Goal: Task Accomplishment & Management: Manage account settings

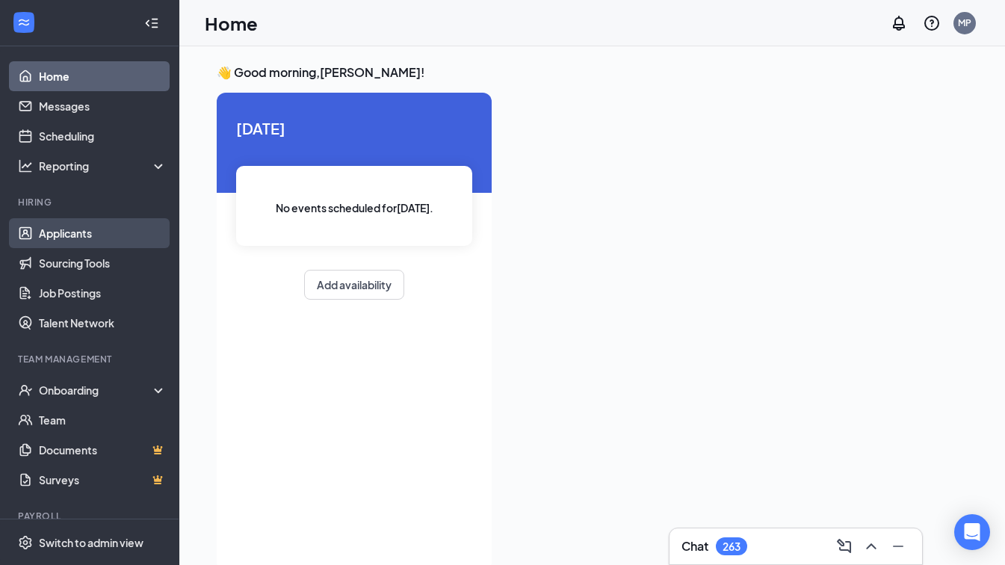
click at [97, 232] on link "Applicants" at bounding box center [103, 233] width 128 height 30
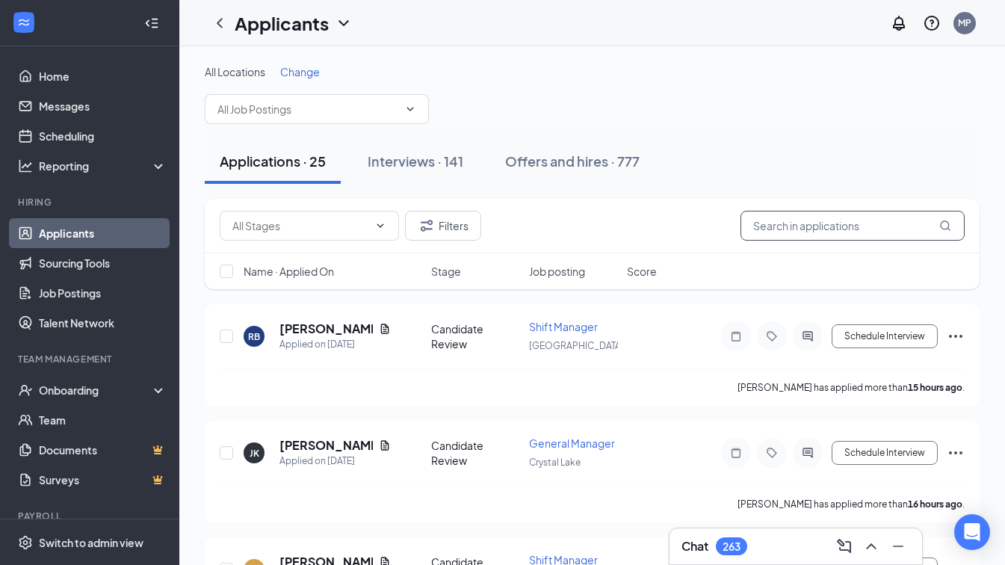
click at [841, 234] on input "text" at bounding box center [853, 226] width 224 height 30
type input "MANAGER"
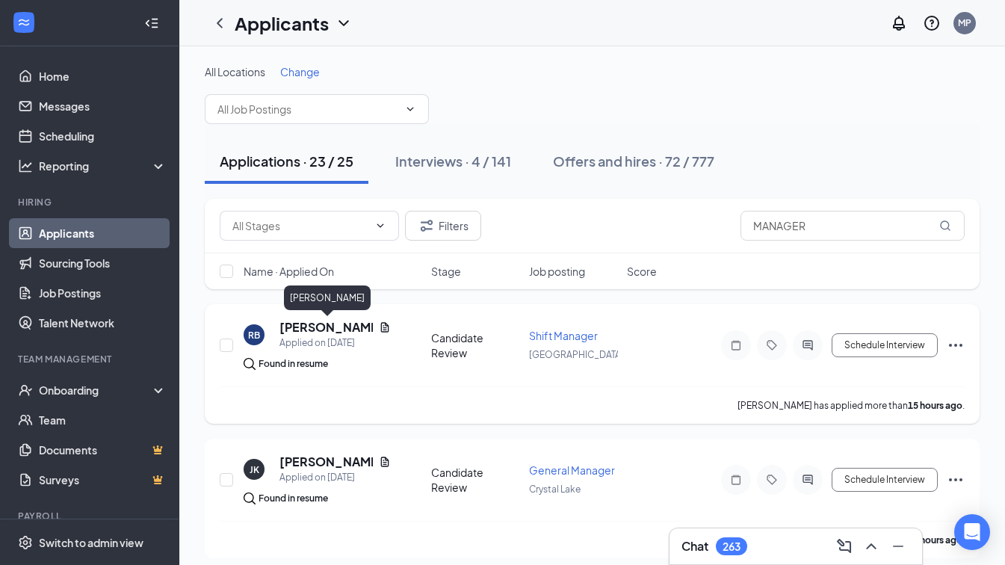
click at [325, 321] on h5 "[PERSON_NAME]" at bounding box center [326, 327] width 93 height 16
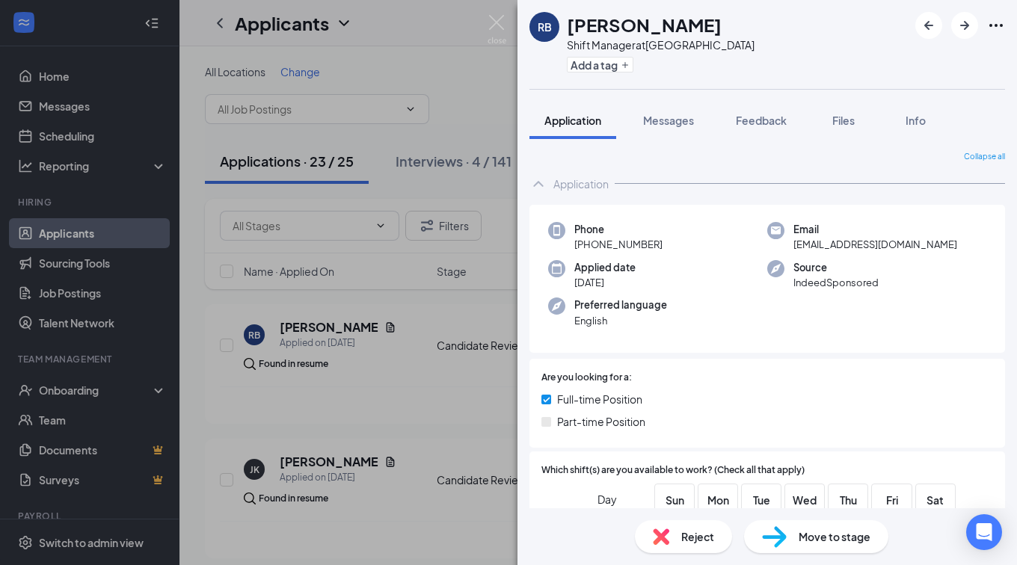
scroll to position [299, 0]
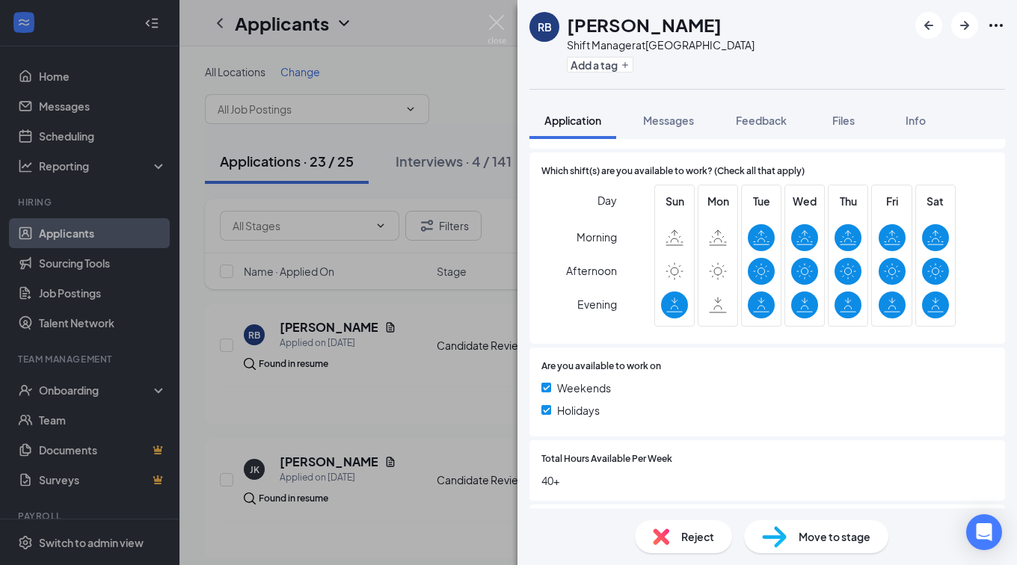
click at [677, 529] on div "Reject" at bounding box center [683, 536] width 97 height 33
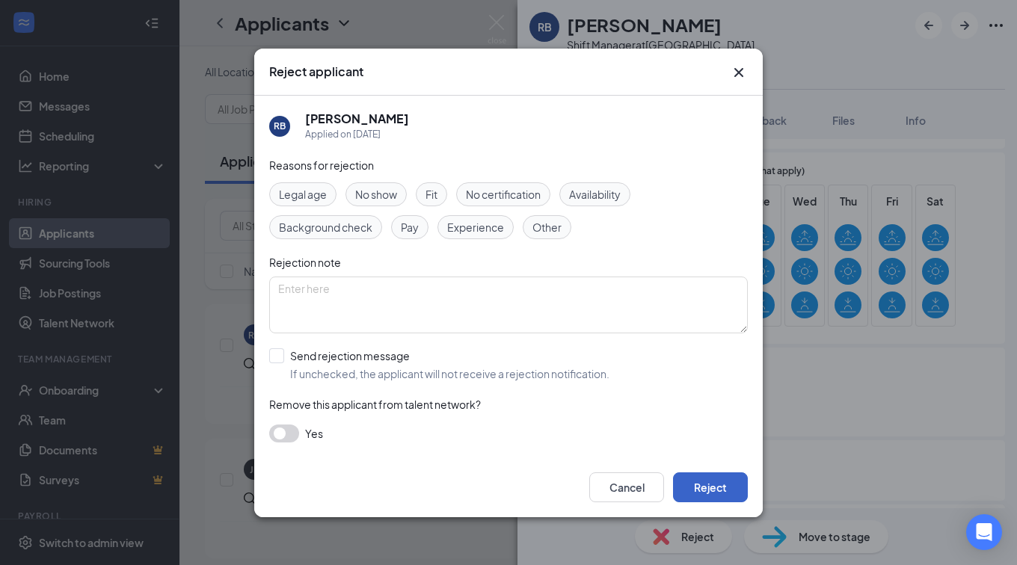
click at [711, 479] on button "Reject" at bounding box center [710, 487] width 75 height 30
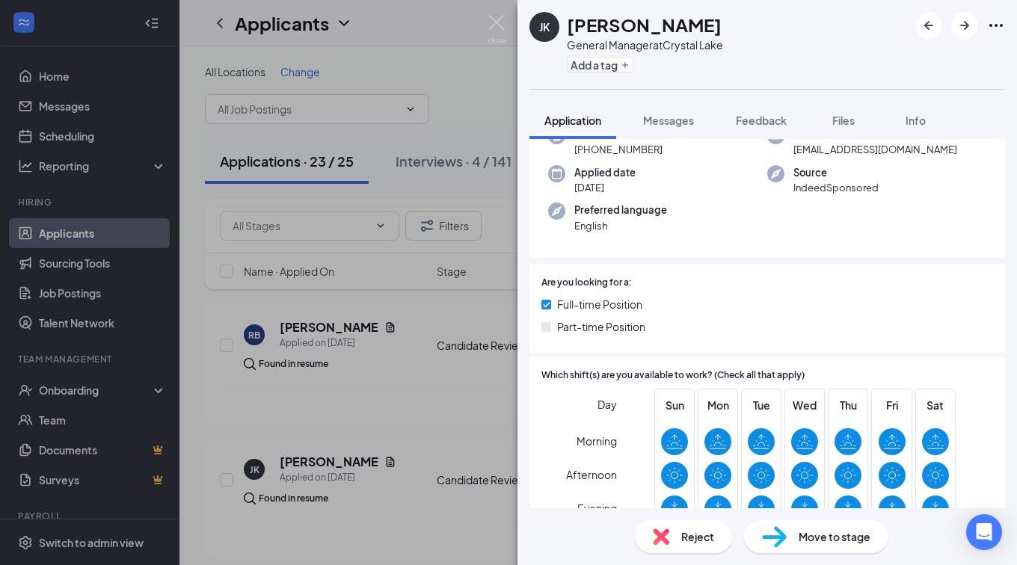
scroll to position [150, 0]
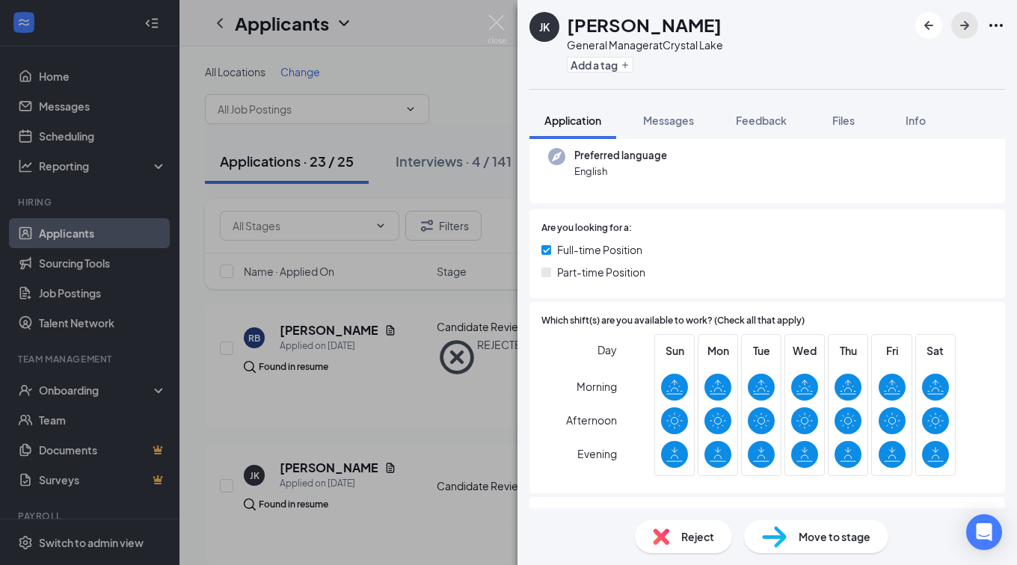
click at [952, 25] on button "button" at bounding box center [964, 25] width 27 height 27
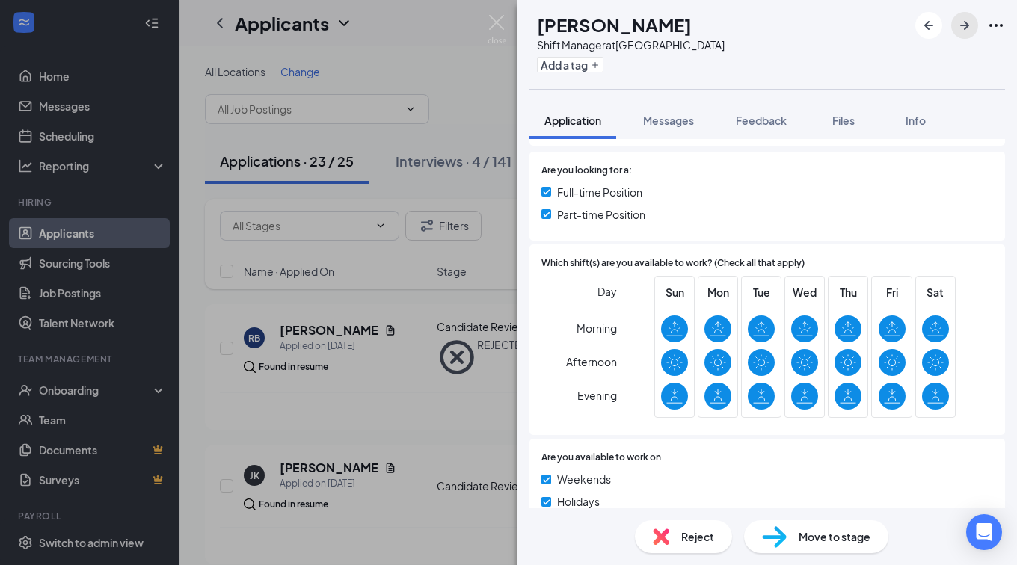
scroll to position [224, 0]
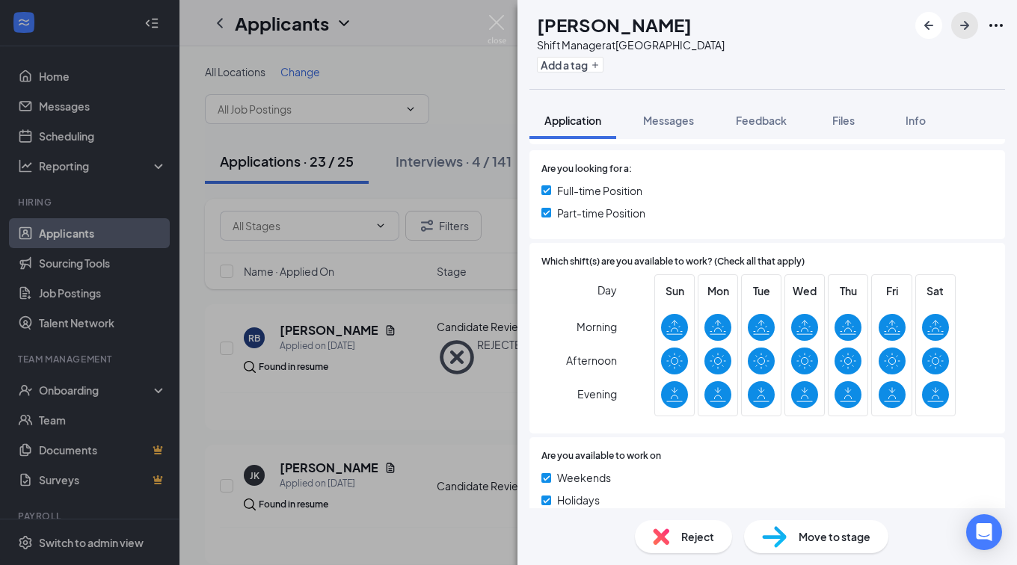
click at [958, 17] on icon "ArrowRight" at bounding box center [964, 25] width 18 height 18
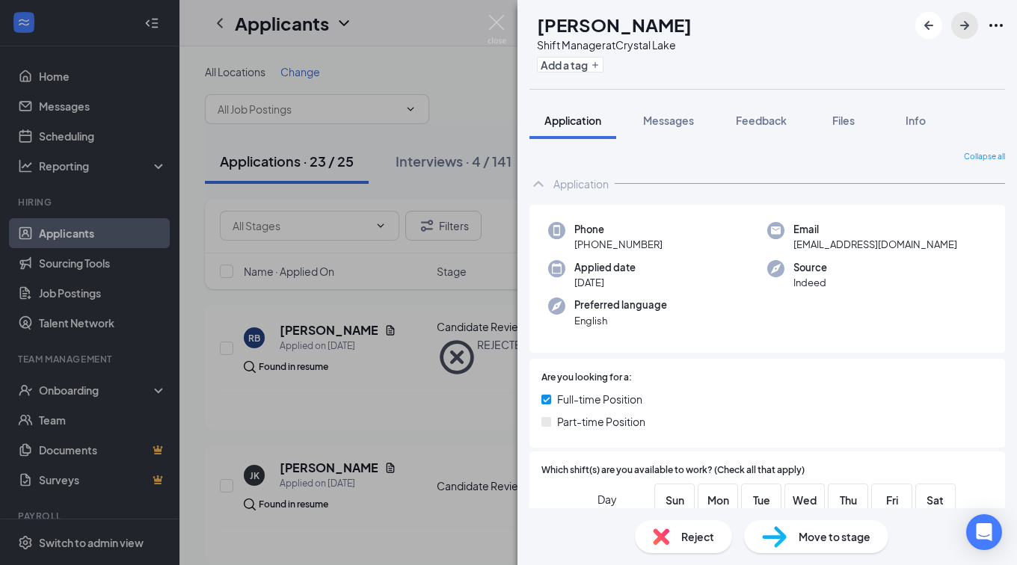
scroll to position [150, 0]
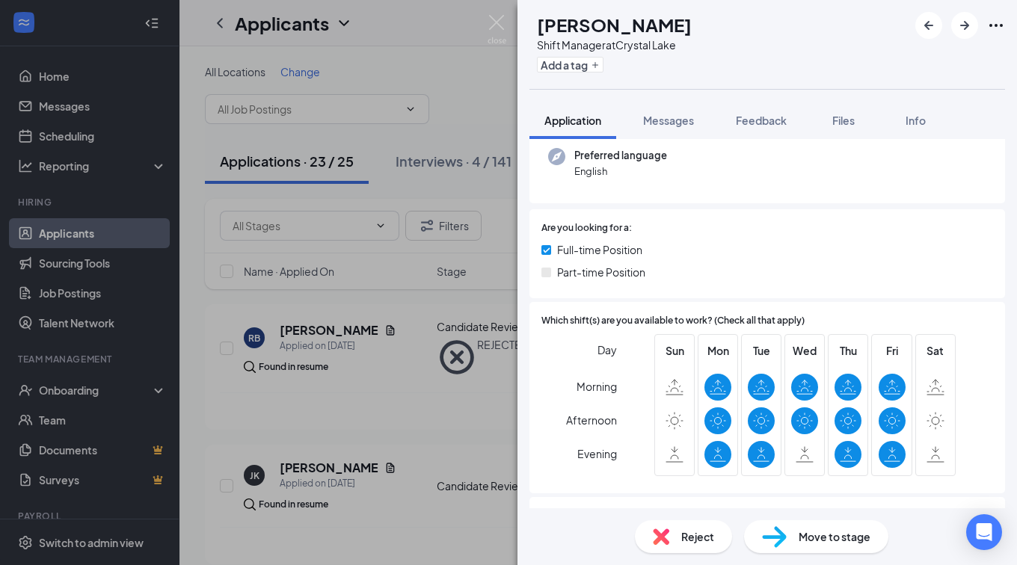
click at [687, 534] on span "Reject" at bounding box center [697, 536] width 33 height 16
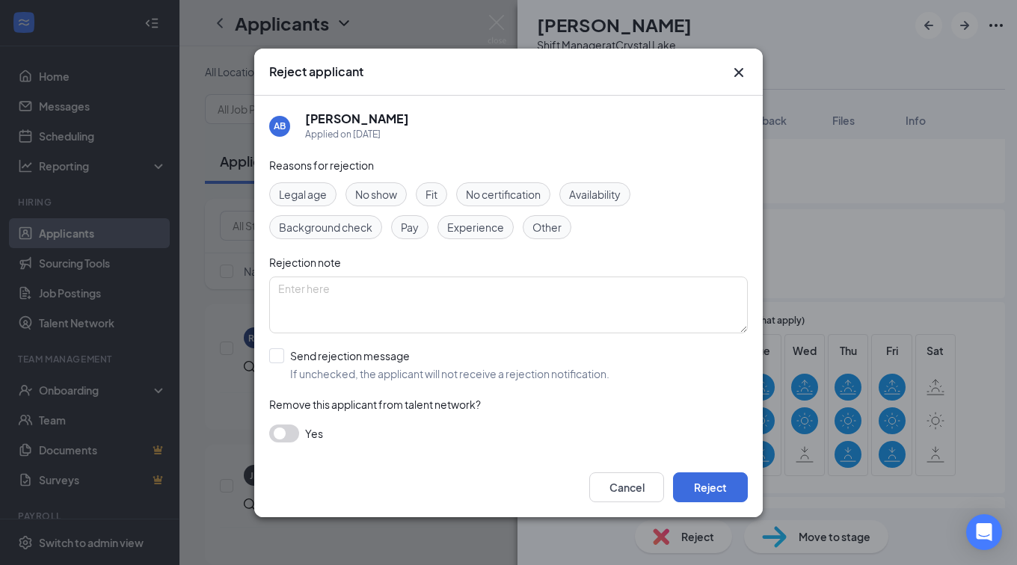
click at [595, 188] on span "Availability" at bounding box center [595, 194] width 52 height 16
click at [715, 494] on button "Reject" at bounding box center [710, 487] width 75 height 30
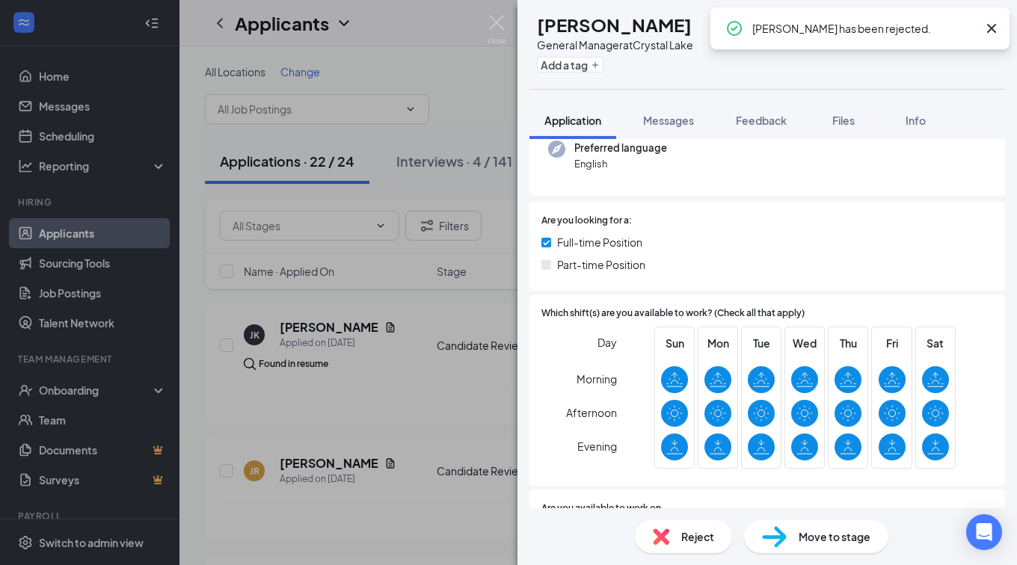
scroll to position [224, 0]
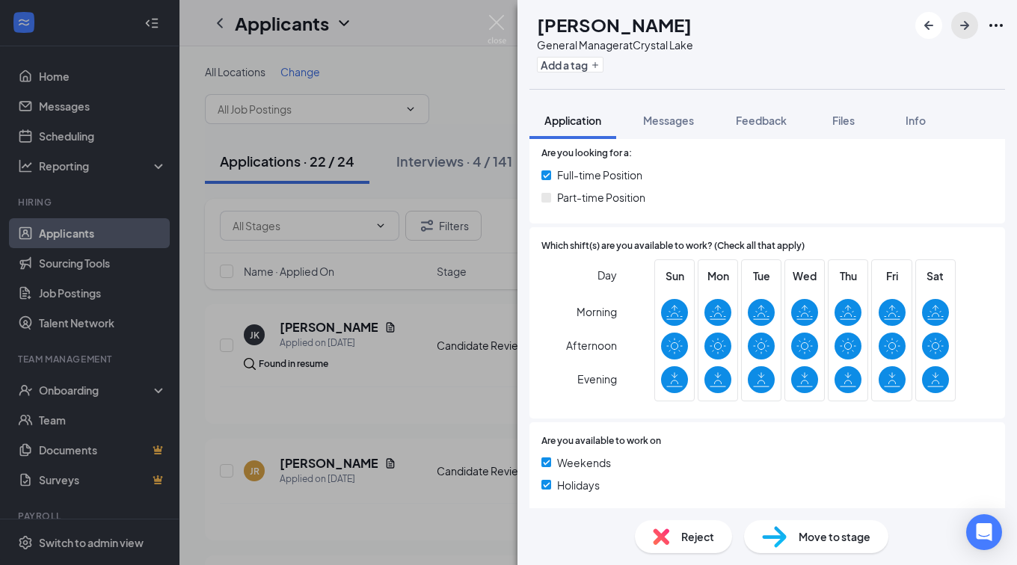
click at [955, 23] on button "button" at bounding box center [964, 25] width 27 height 27
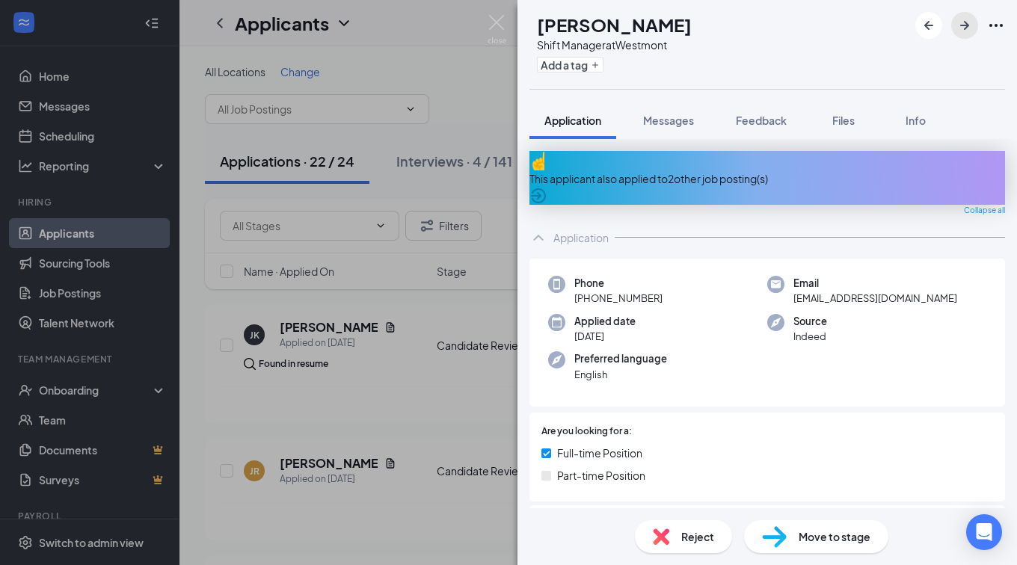
click at [959, 15] on button "button" at bounding box center [964, 25] width 27 height 27
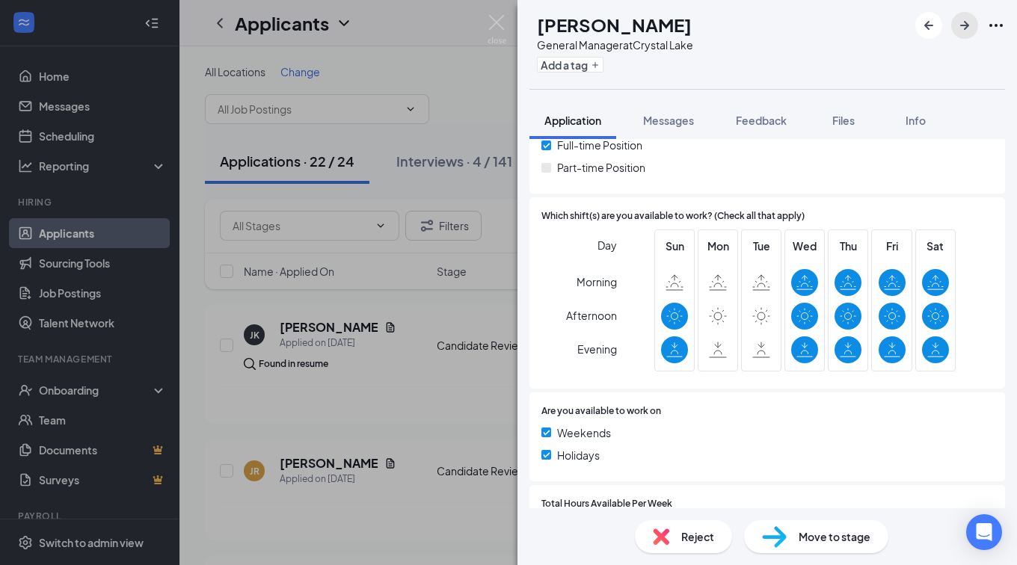
scroll to position [299, 0]
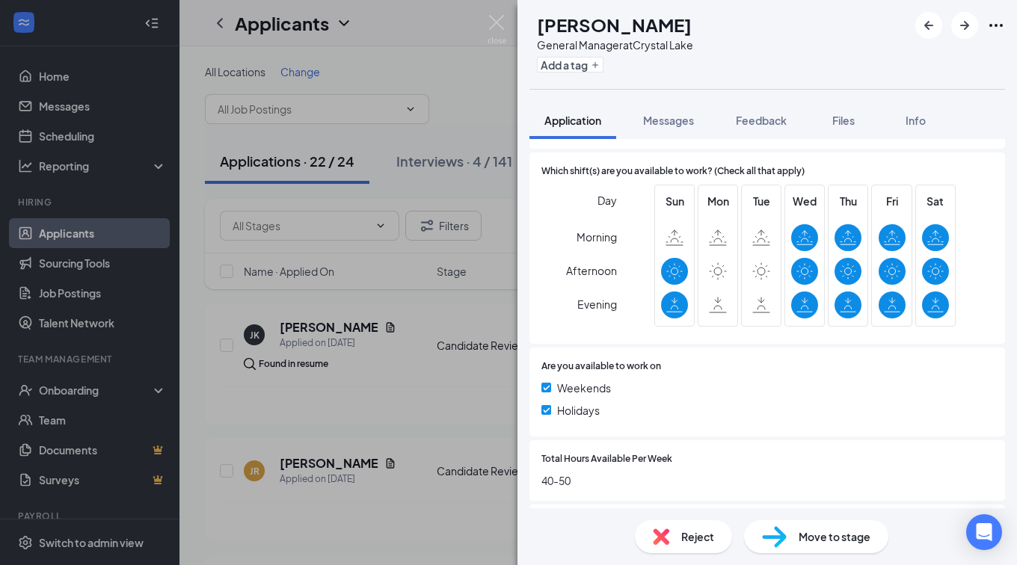
click at [690, 544] on span "Reject" at bounding box center [697, 536] width 33 height 16
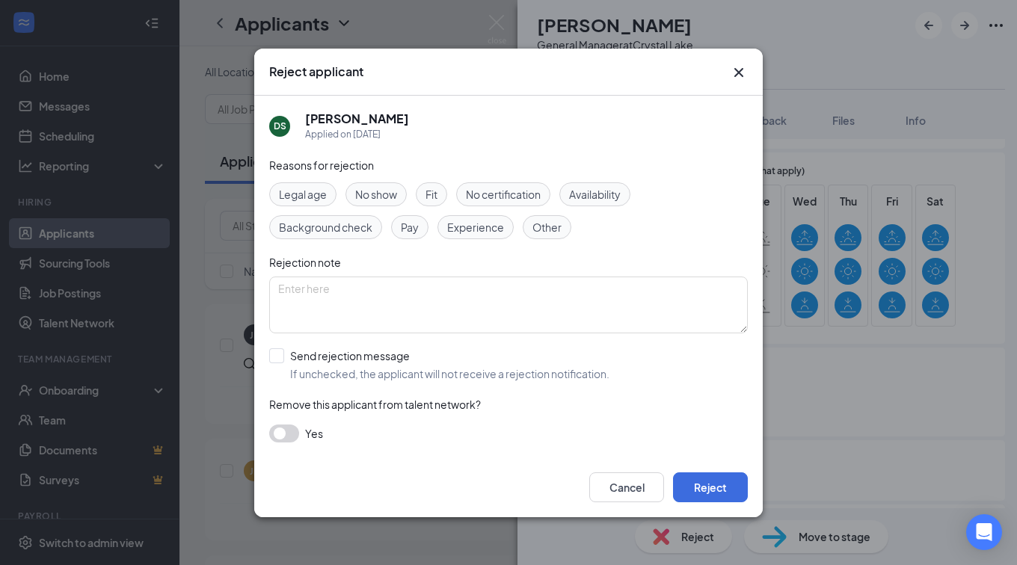
click at [611, 191] on span "Availability" at bounding box center [595, 194] width 52 height 16
click at [705, 481] on button "Reject" at bounding box center [710, 487] width 75 height 30
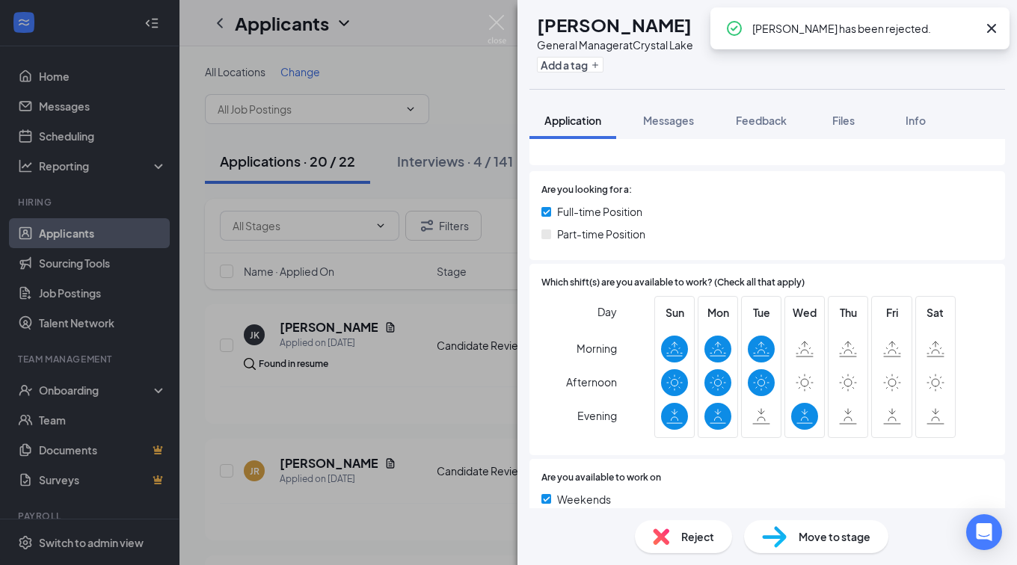
scroll to position [224, 0]
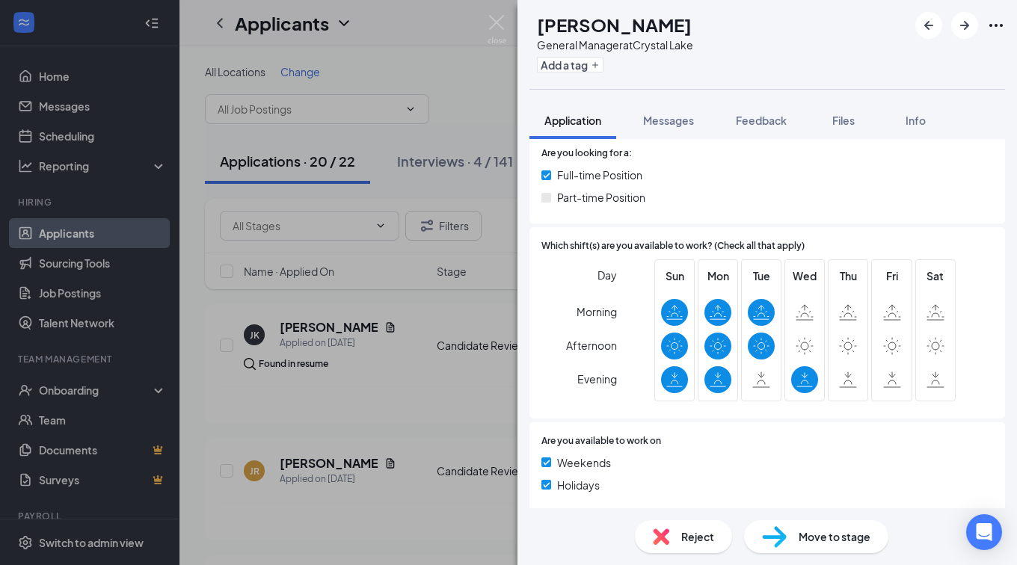
click at [699, 545] on div "Reject" at bounding box center [683, 536] width 97 height 33
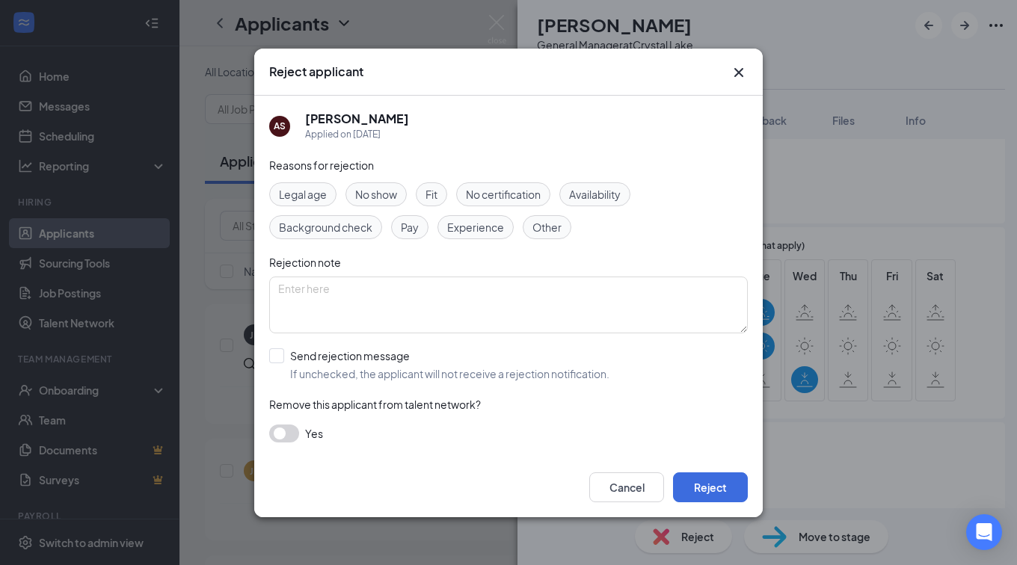
click at [603, 188] on span "Availability" at bounding box center [595, 194] width 52 height 16
click at [716, 472] on button "Reject" at bounding box center [710, 487] width 75 height 30
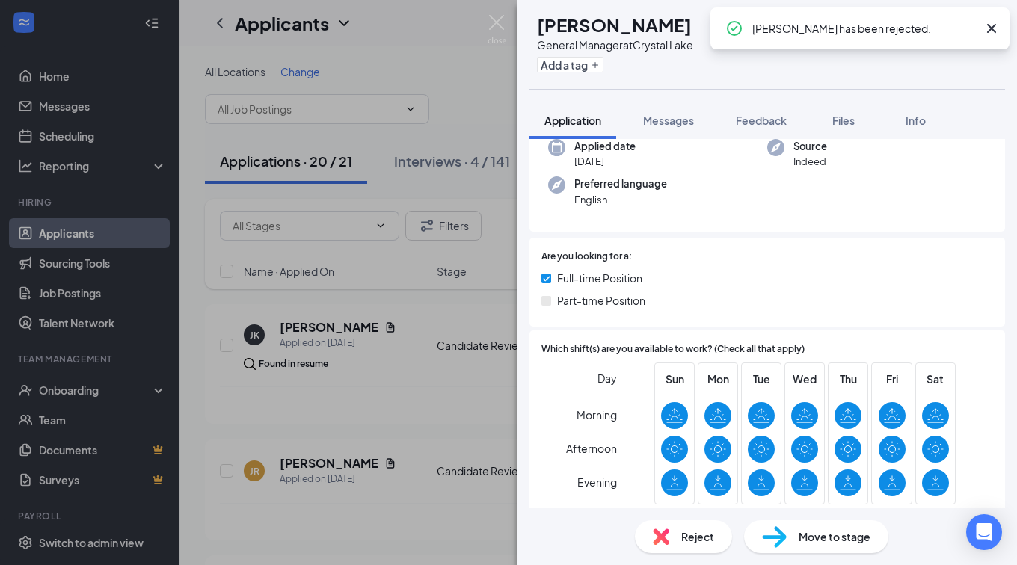
scroll to position [224, 0]
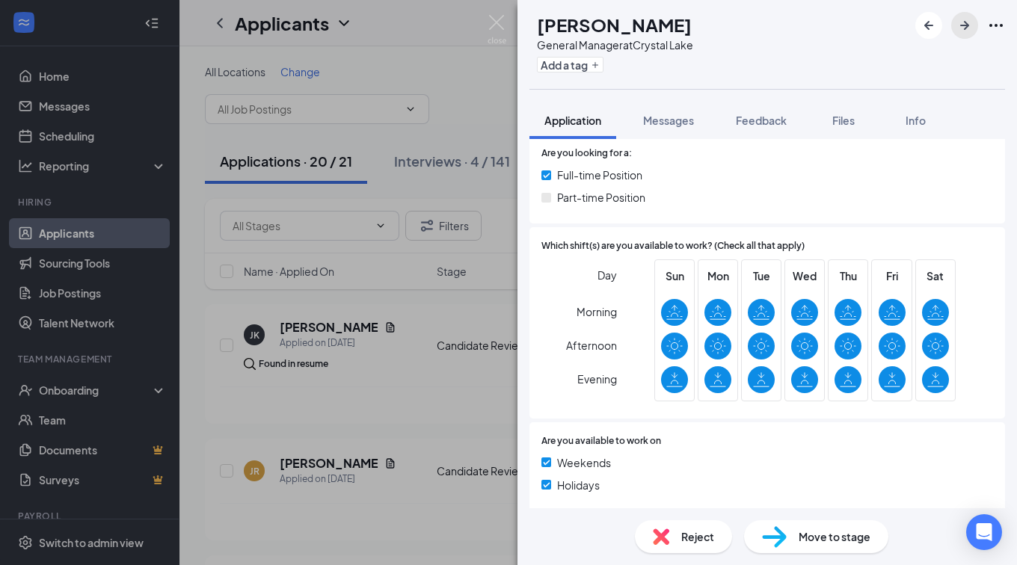
click at [964, 19] on icon "ArrowRight" at bounding box center [964, 25] width 18 height 18
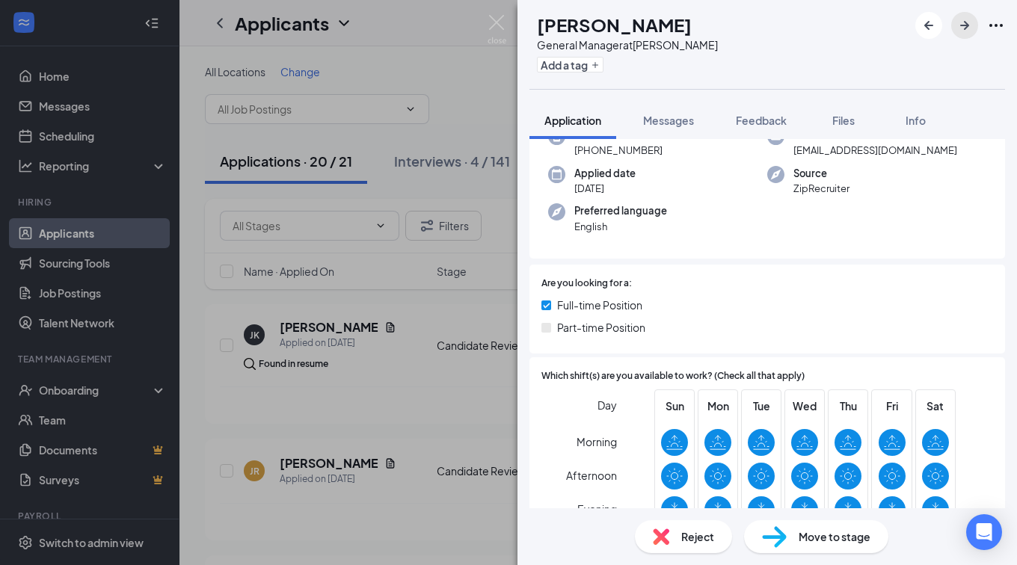
scroll to position [150, 0]
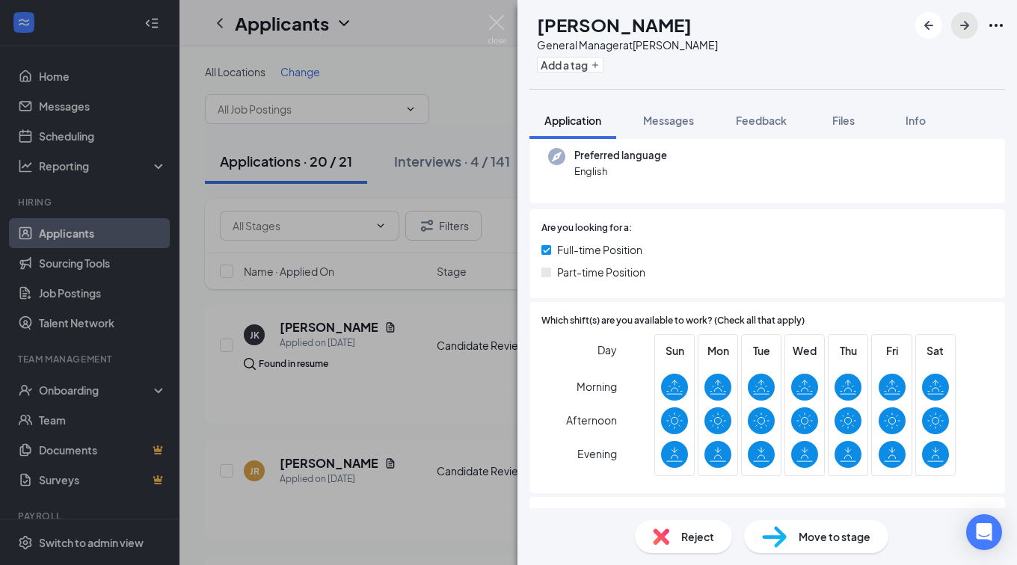
click at [964, 28] on icon "ArrowRight" at bounding box center [964, 25] width 18 height 18
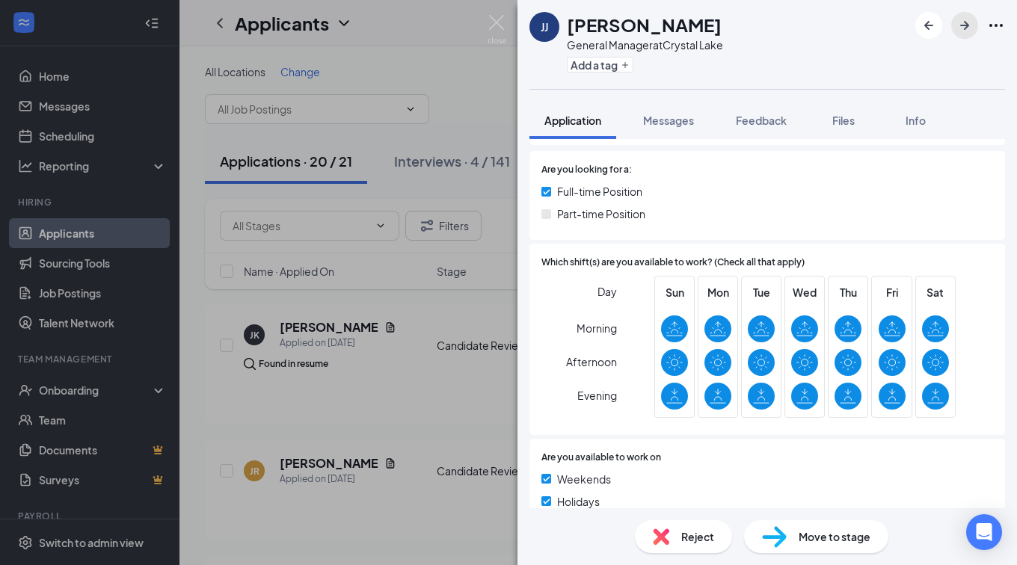
scroll to position [224, 0]
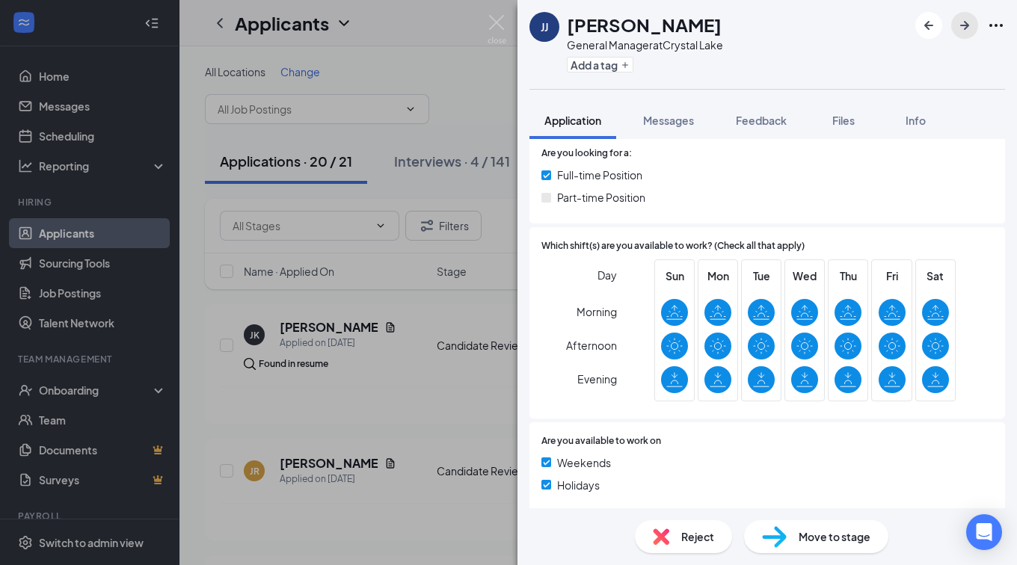
click at [963, 20] on icon "ArrowRight" at bounding box center [964, 25] width 18 height 18
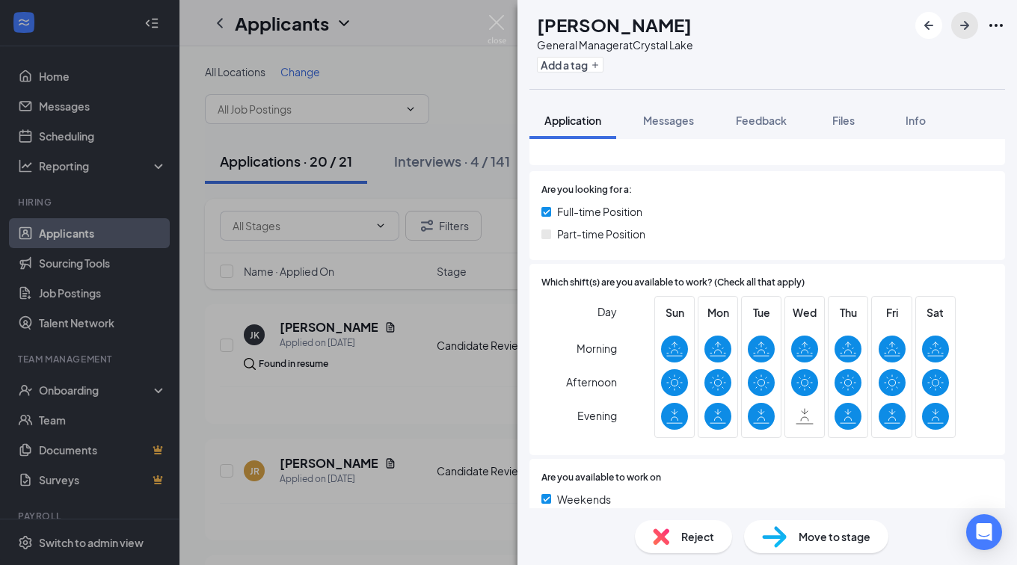
scroll to position [224, 0]
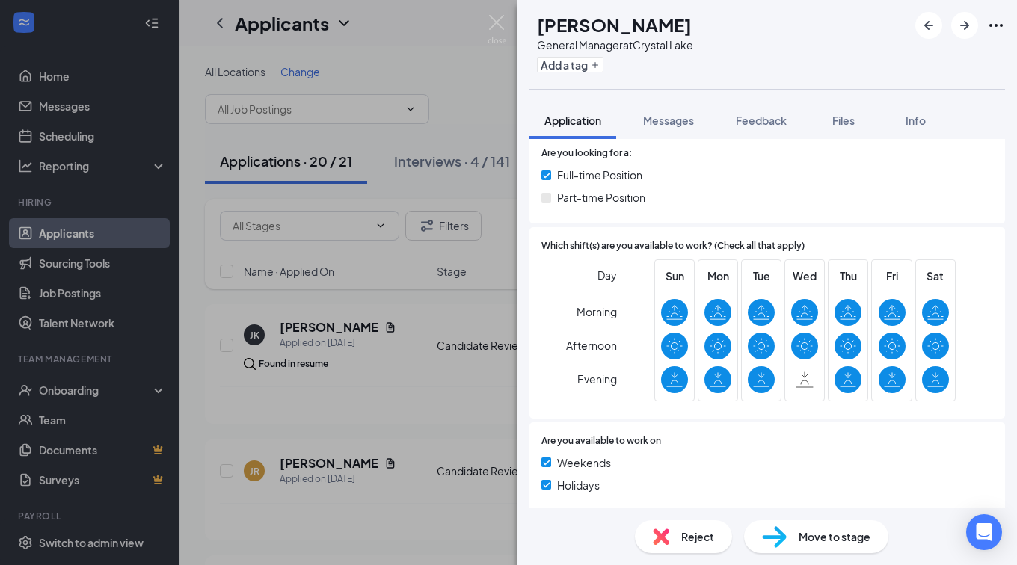
click at [679, 534] on div "Reject" at bounding box center [683, 536] width 97 height 33
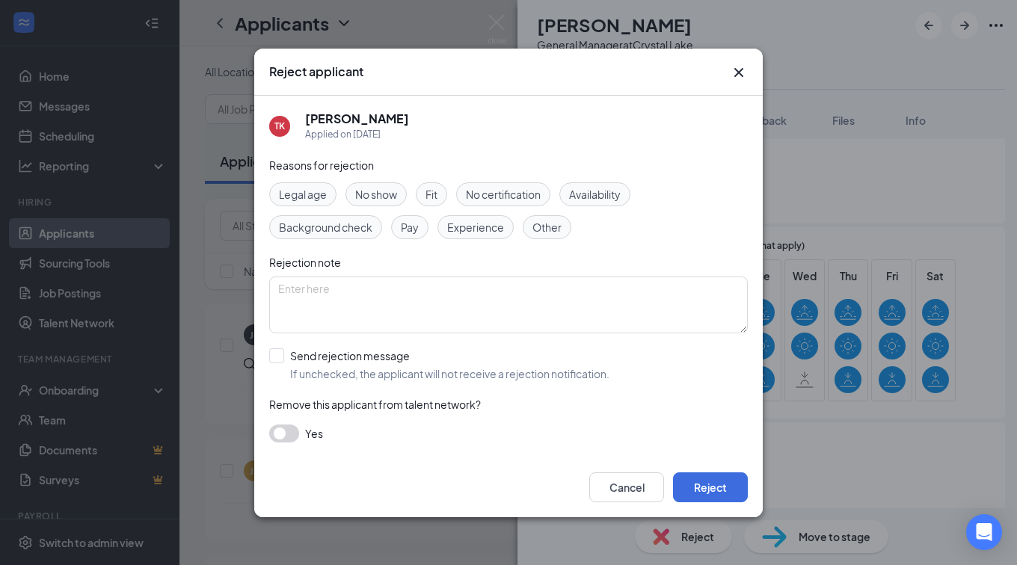
click at [588, 201] on span "Availability" at bounding box center [595, 194] width 52 height 16
click at [703, 483] on button "Reject" at bounding box center [710, 487] width 75 height 30
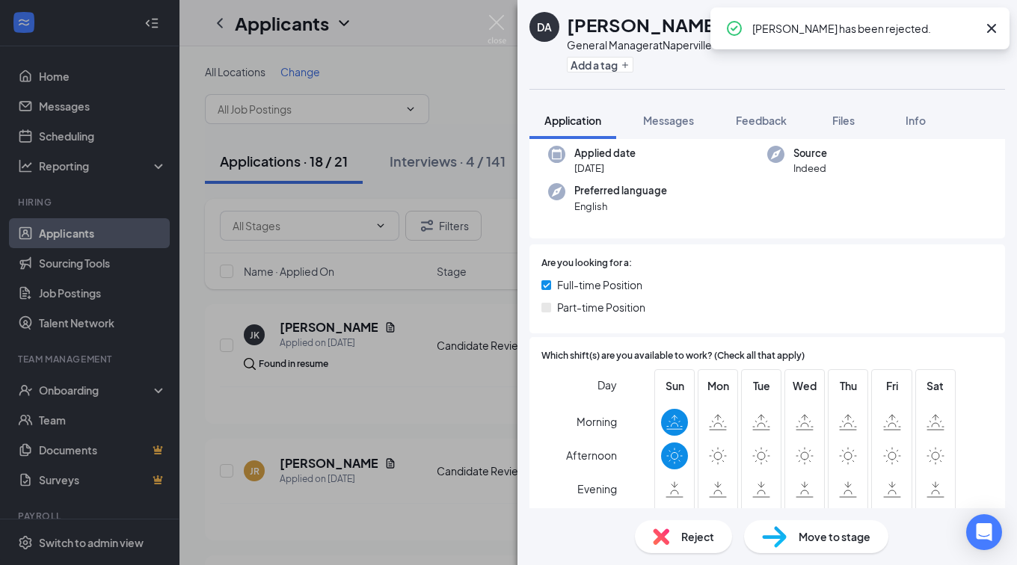
scroll to position [224, 0]
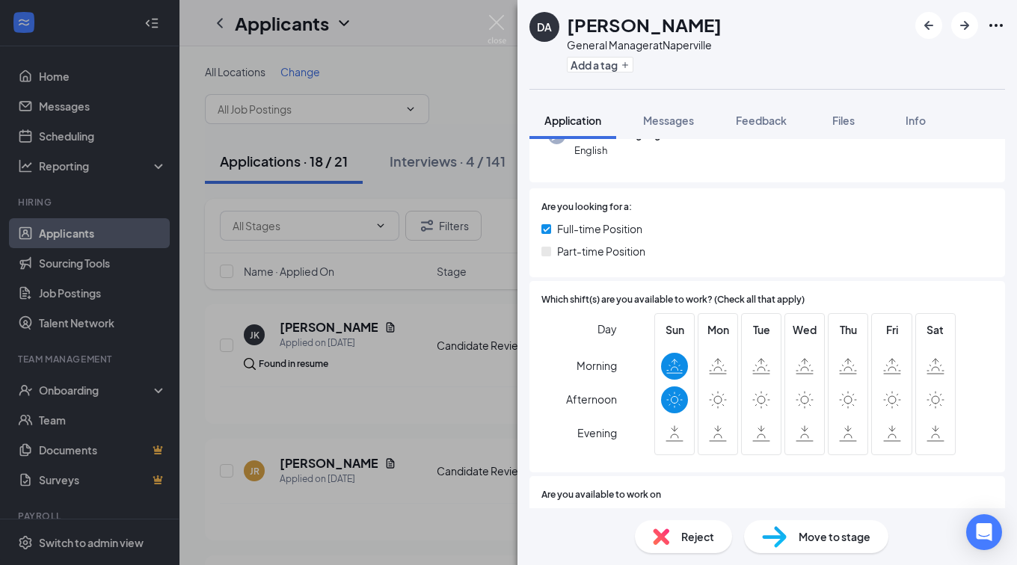
click at [673, 529] on div "Reject" at bounding box center [683, 536] width 97 height 33
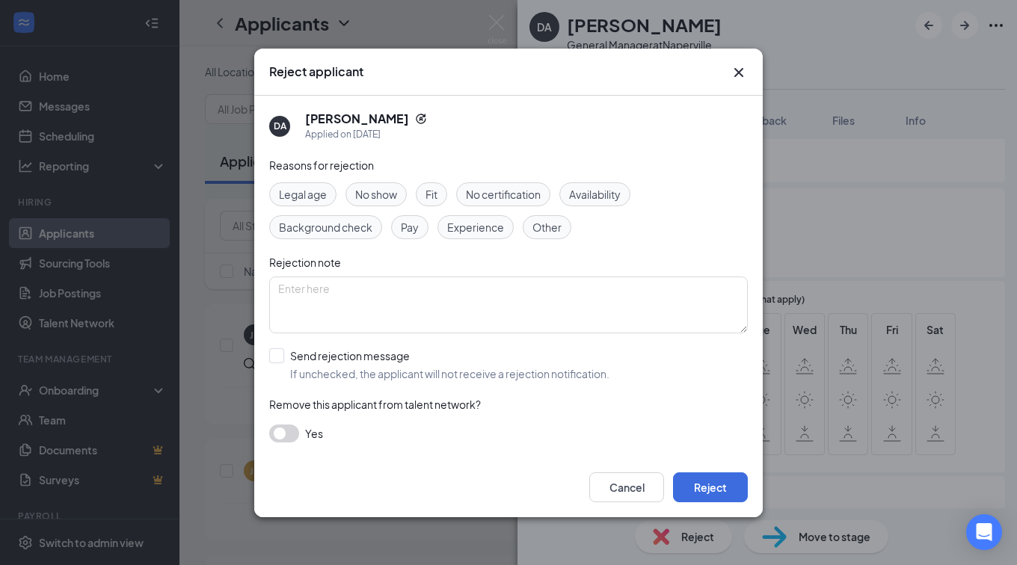
click at [607, 191] on span "Availability" at bounding box center [595, 194] width 52 height 16
click at [709, 482] on button "Reject" at bounding box center [710, 487] width 75 height 30
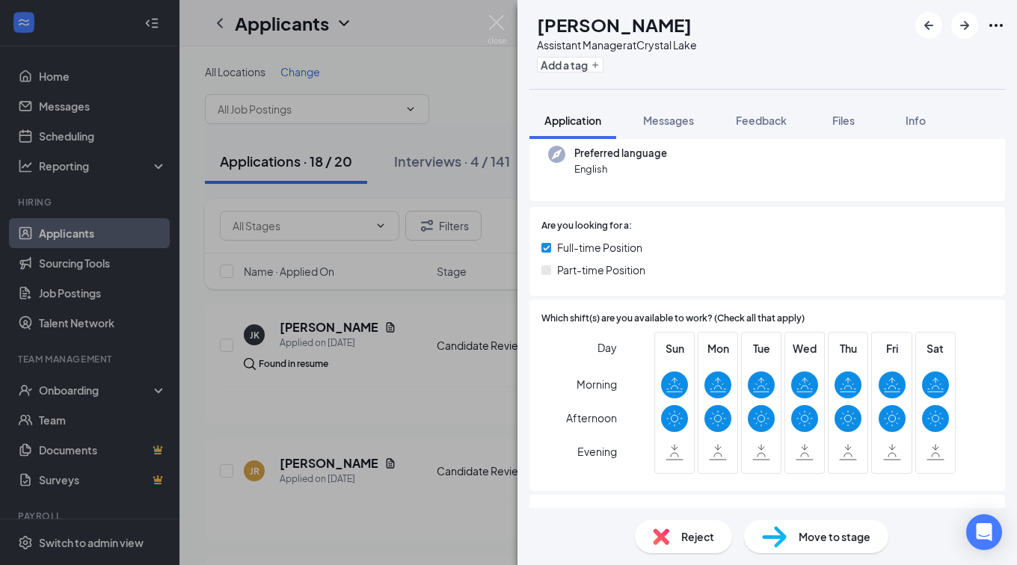
scroll to position [224, 0]
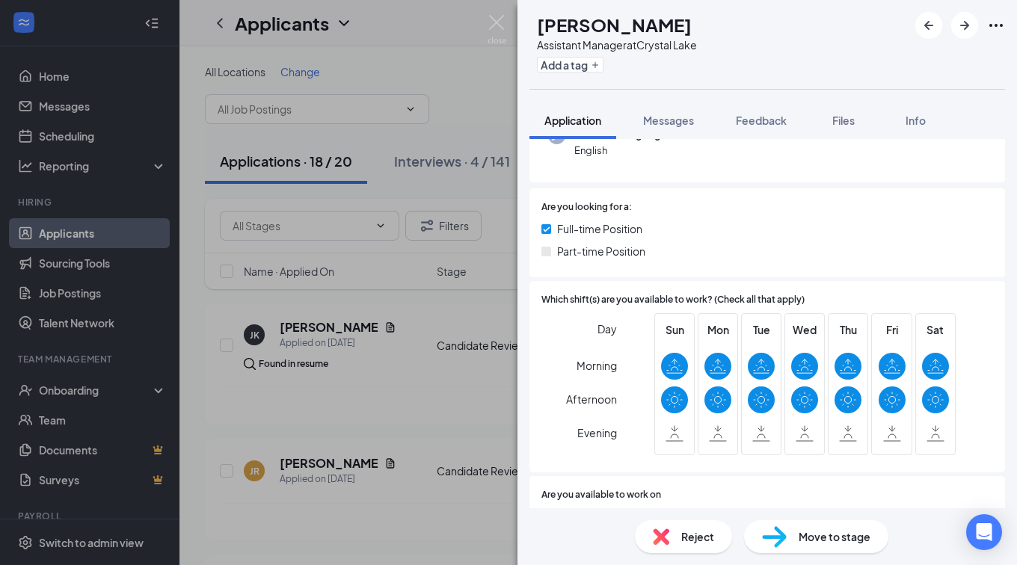
click at [682, 540] on span "Reject" at bounding box center [697, 536] width 33 height 16
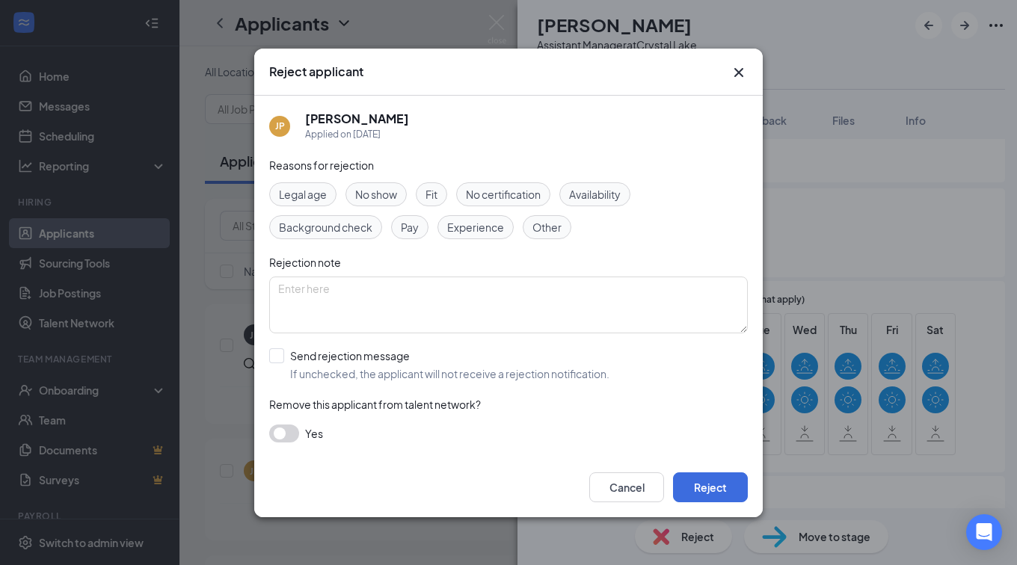
click at [591, 191] on span "Availability" at bounding box center [595, 194] width 52 height 16
click at [716, 484] on button "Reject" at bounding box center [710, 487] width 75 height 30
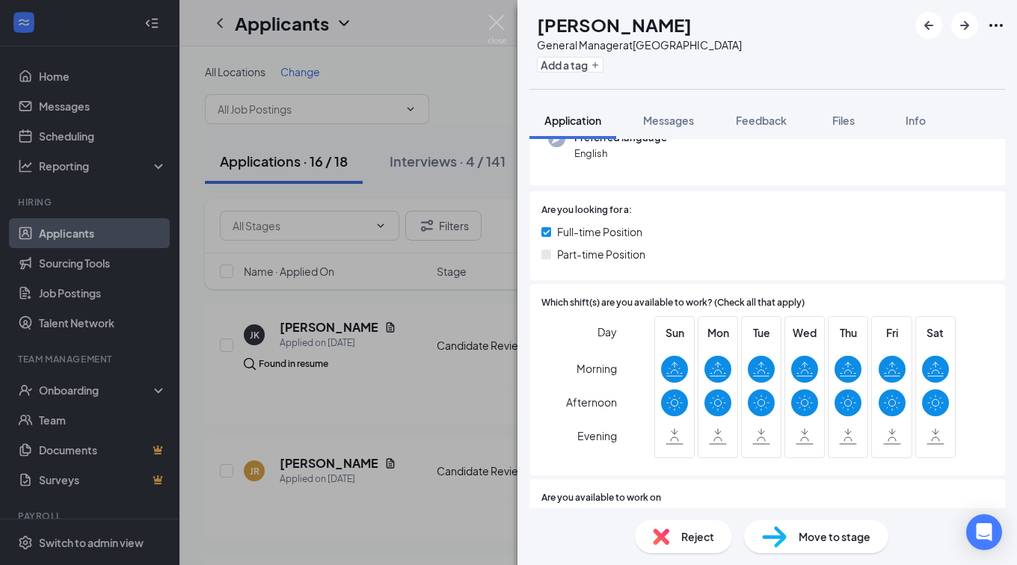
scroll to position [224, 0]
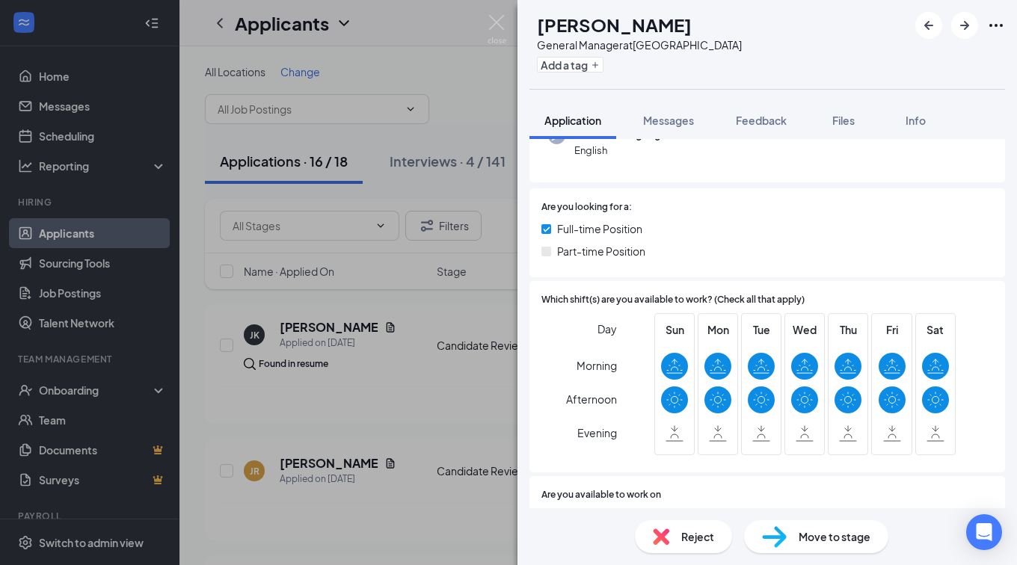
click at [676, 521] on div "Reject" at bounding box center [683, 536] width 97 height 33
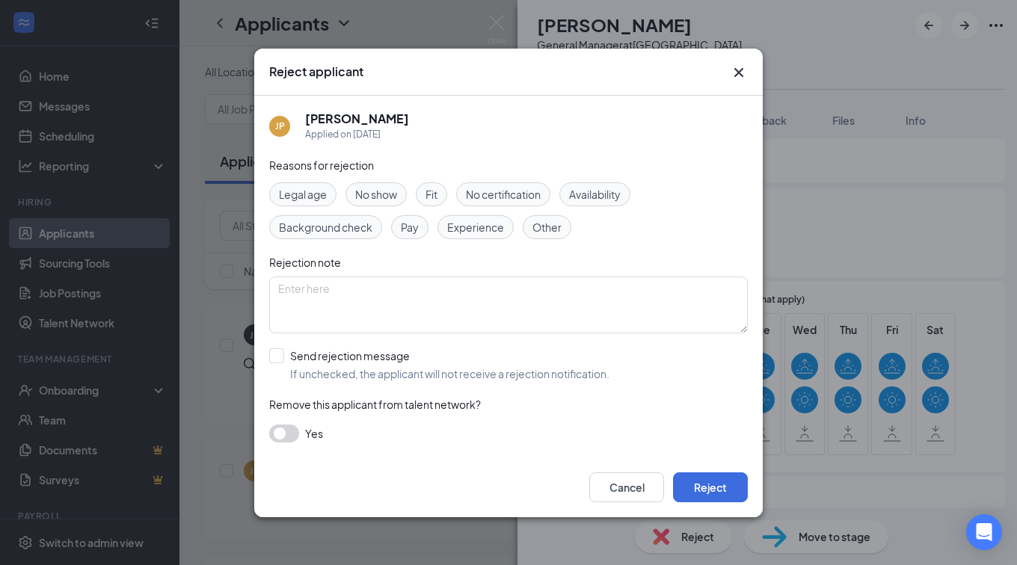
click at [613, 202] on div "Availability" at bounding box center [594, 194] width 71 height 24
click at [716, 496] on button "Reject" at bounding box center [710, 487] width 75 height 30
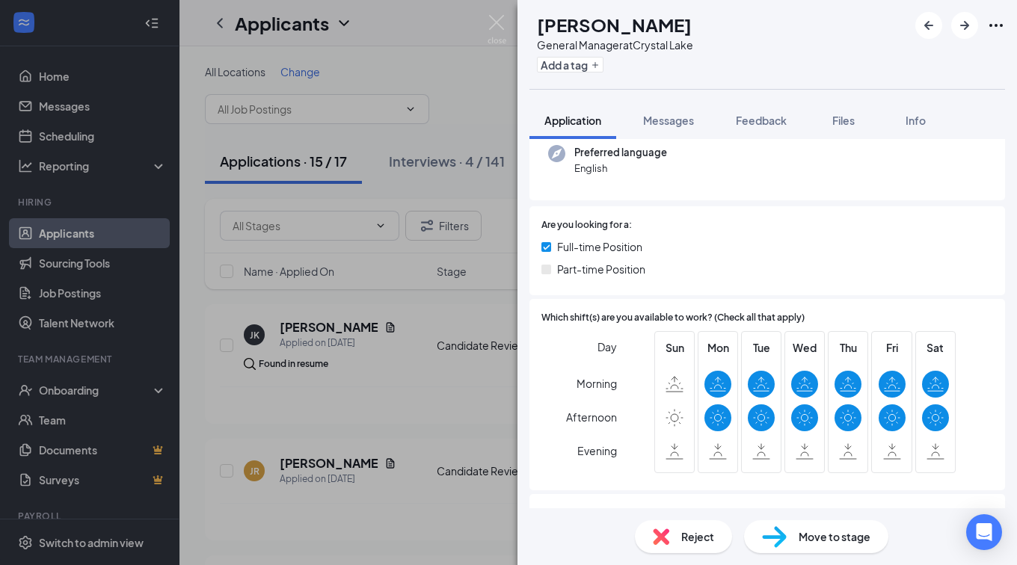
scroll to position [224, 0]
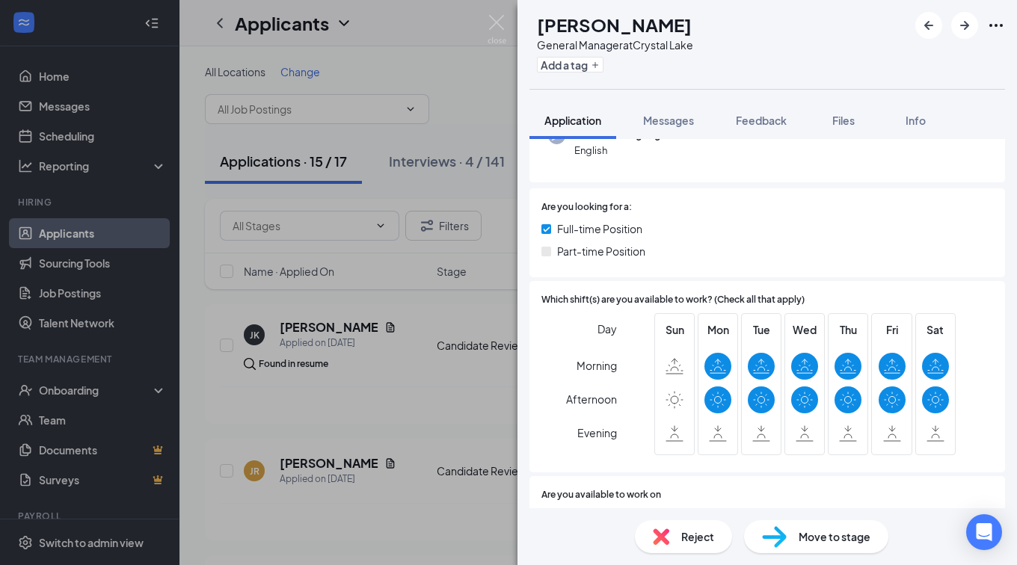
click at [676, 536] on div "Reject" at bounding box center [683, 536] width 97 height 33
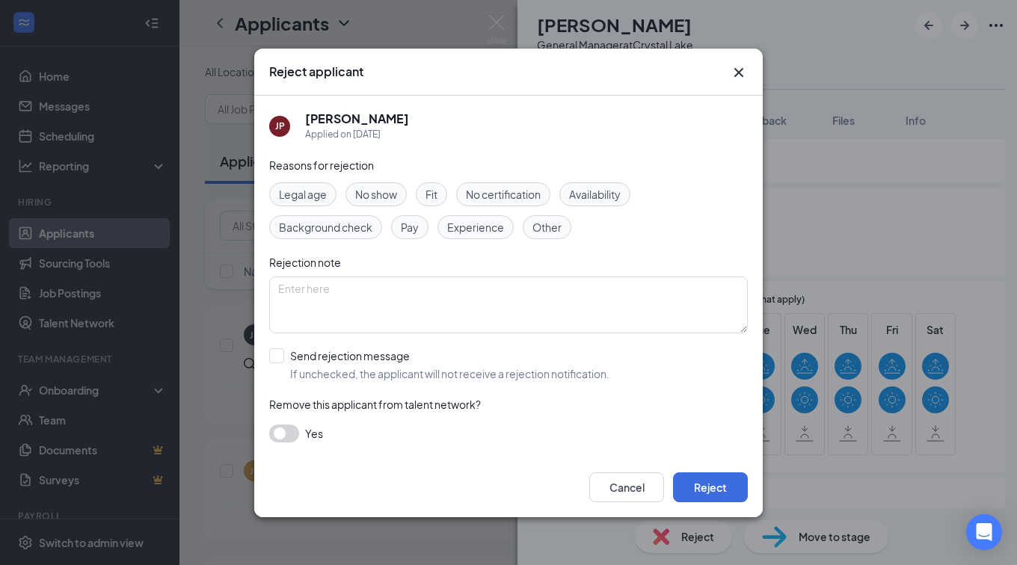
click at [592, 191] on span "Availability" at bounding box center [595, 194] width 52 height 16
click at [721, 487] on button "Reject" at bounding box center [710, 487] width 75 height 30
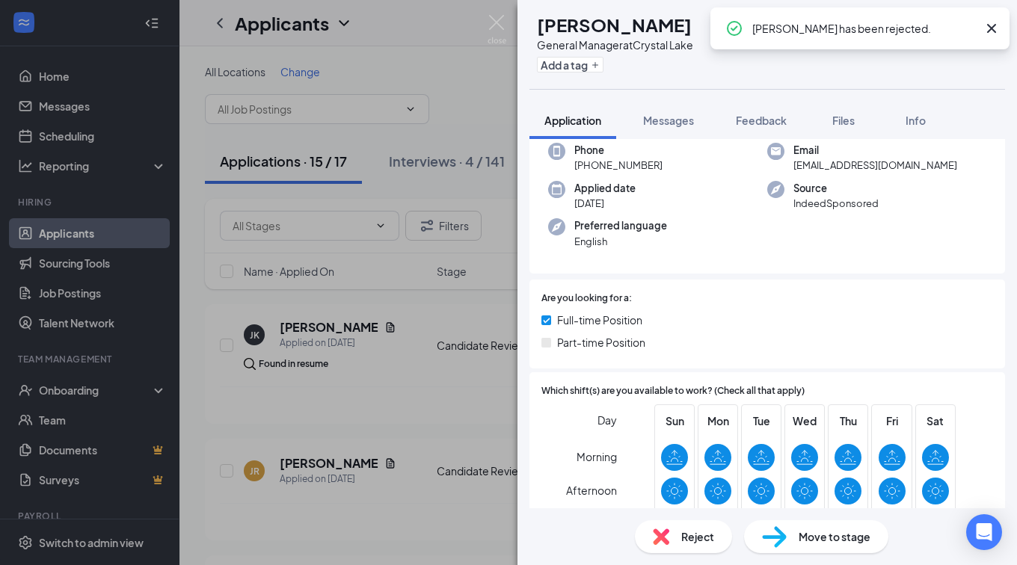
scroll to position [224, 0]
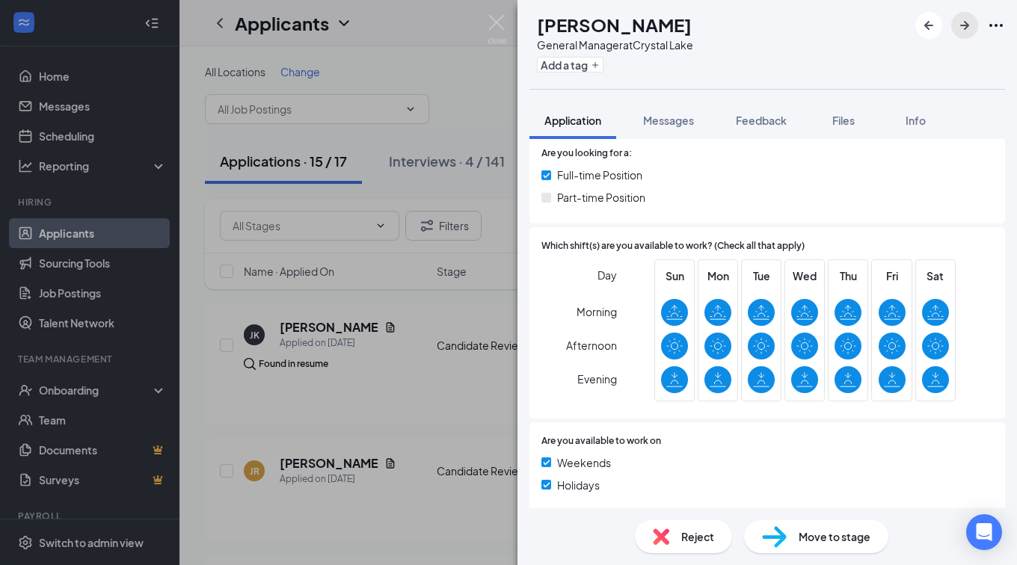
click at [970, 22] on icon "ArrowRight" at bounding box center [964, 25] width 18 height 18
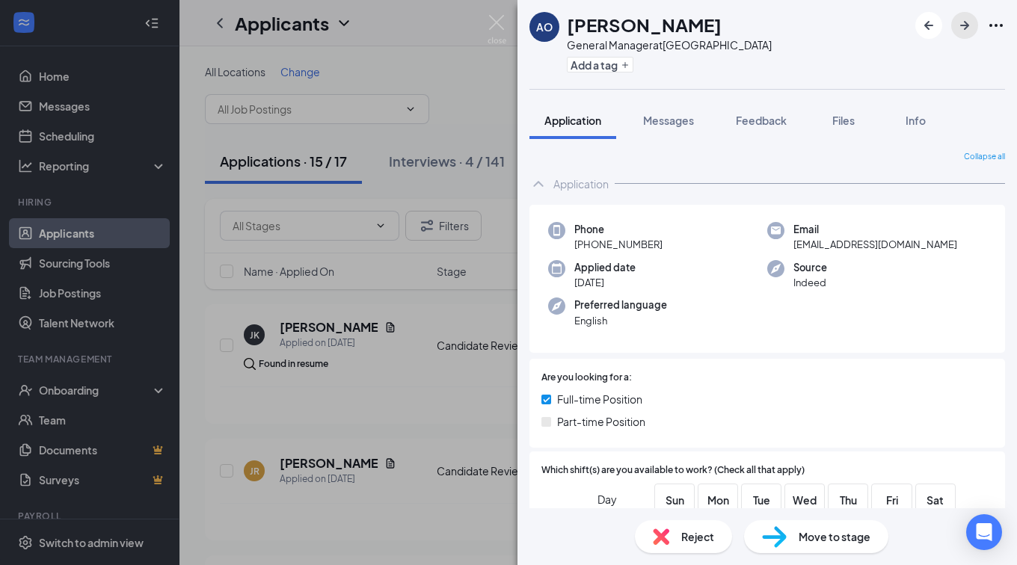
scroll to position [224, 0]
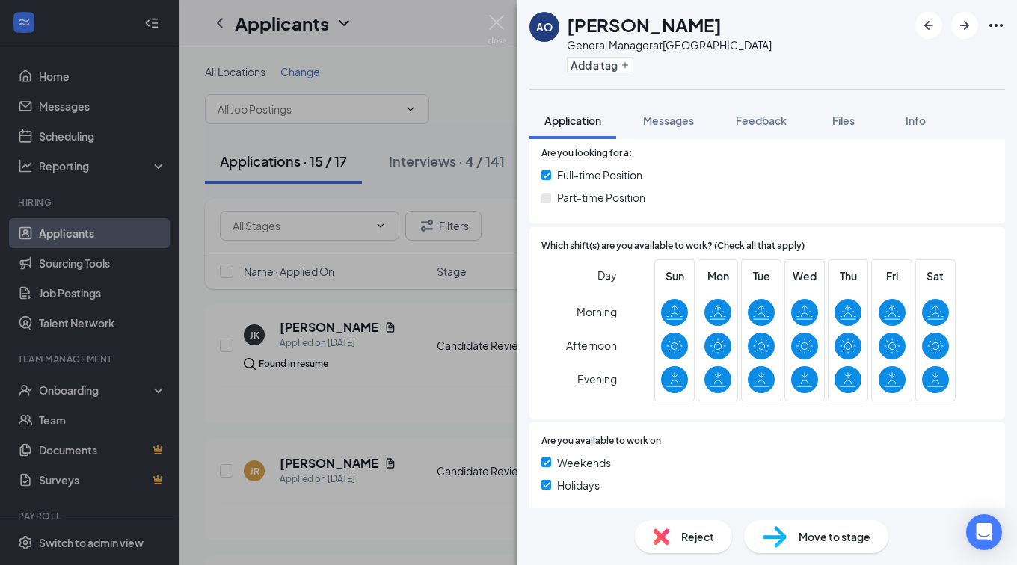
click at [676, 523] on div "Reject" at bounding box center [683, 536] width 97 height 33
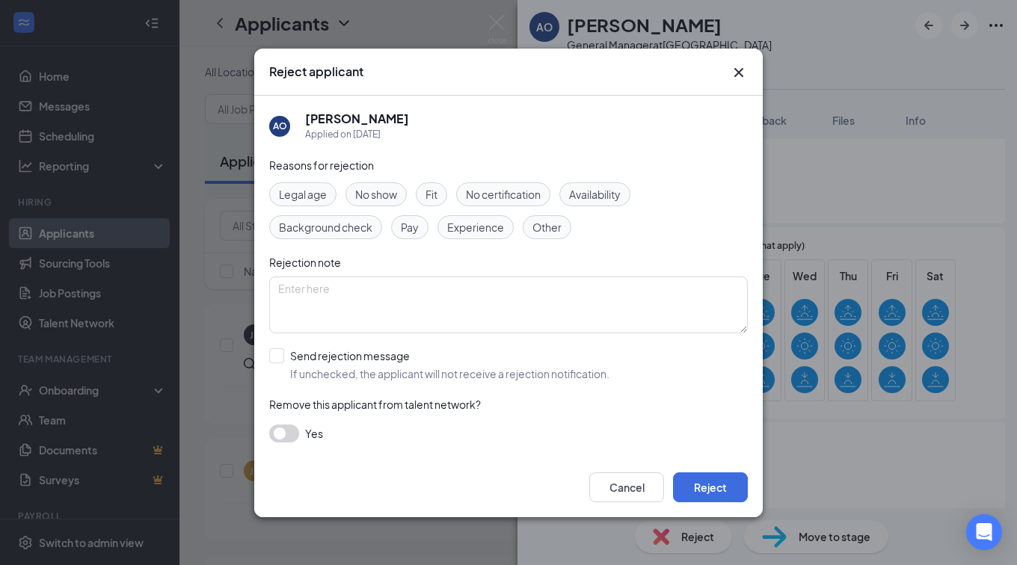
click at [558, 234] on span "Other" at bounding box center [546, 227] width 29 height 16
click at [560, 291] on textarea at bounding box center [508, 305] width 478 height 57
drag, startPoint x: 560, startPoint y: 291, endPoint x: 102, endPoint y: 302, distance: 458.4
click at [102, 302] on div "Reject applicant AO Atticus [PERSON_NAME] Applied on [DATE] Reasons for rejecti…" at bounding box center [508, 282] width 1017 height 565
type textarea "Have a GM in place"
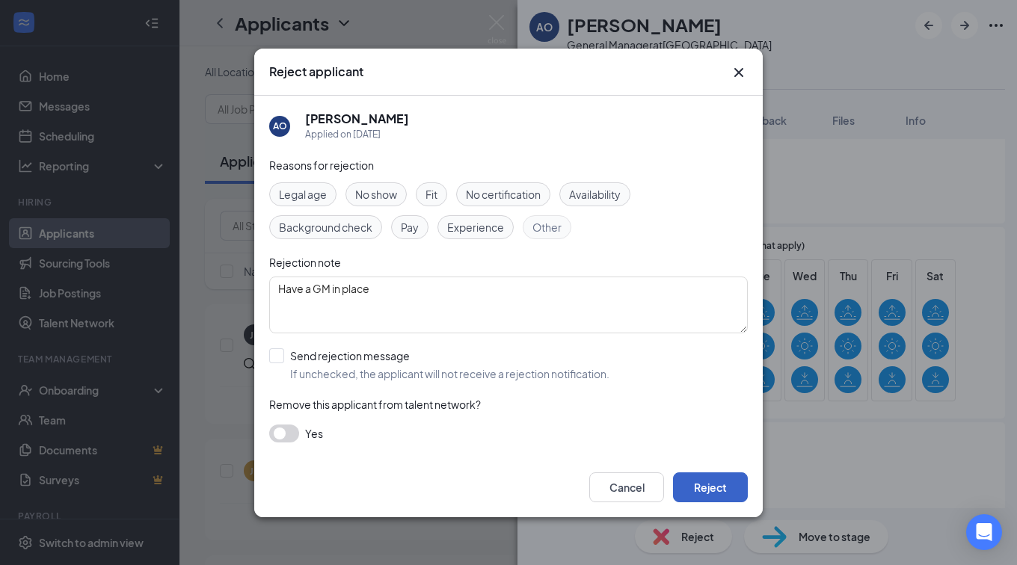
click at [697, 491] on button "Reject" at bounding box center [710, 487] width 75 height 30
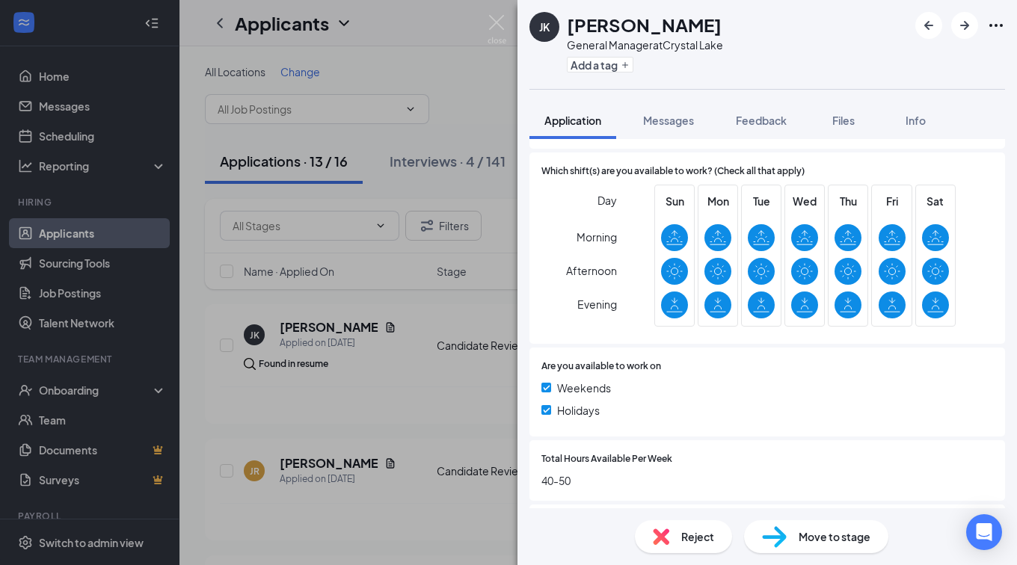
scroll to position [75, 0]
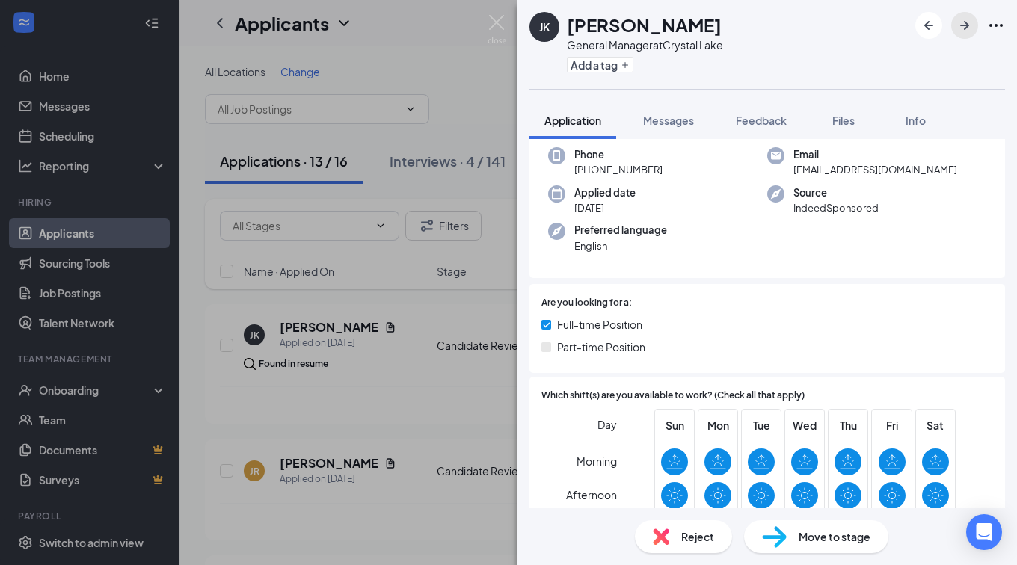
click at [955, 22] on button "button" at bounding box center [964, 25] width 27 height 27
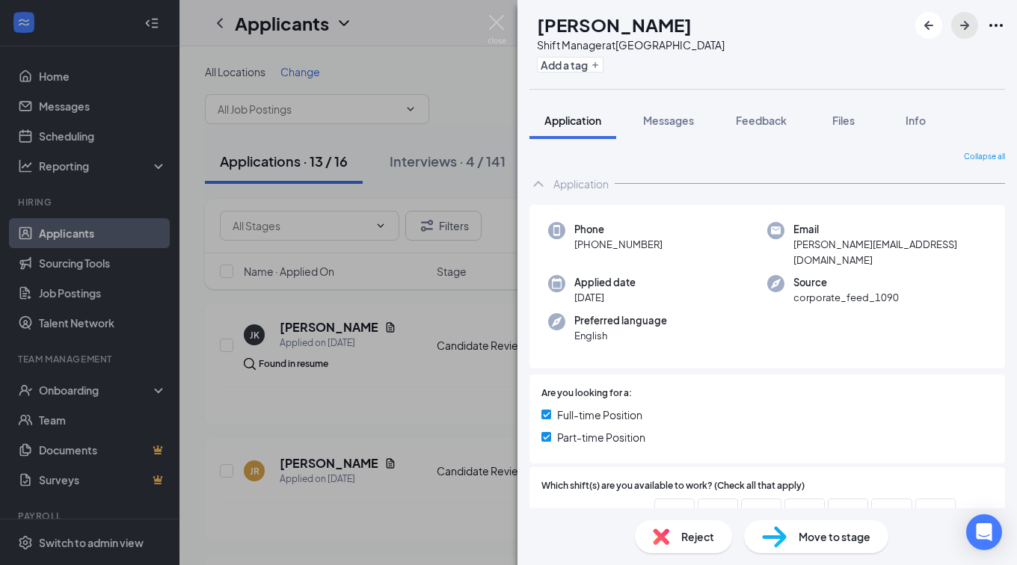
scroll to position [299, 0]
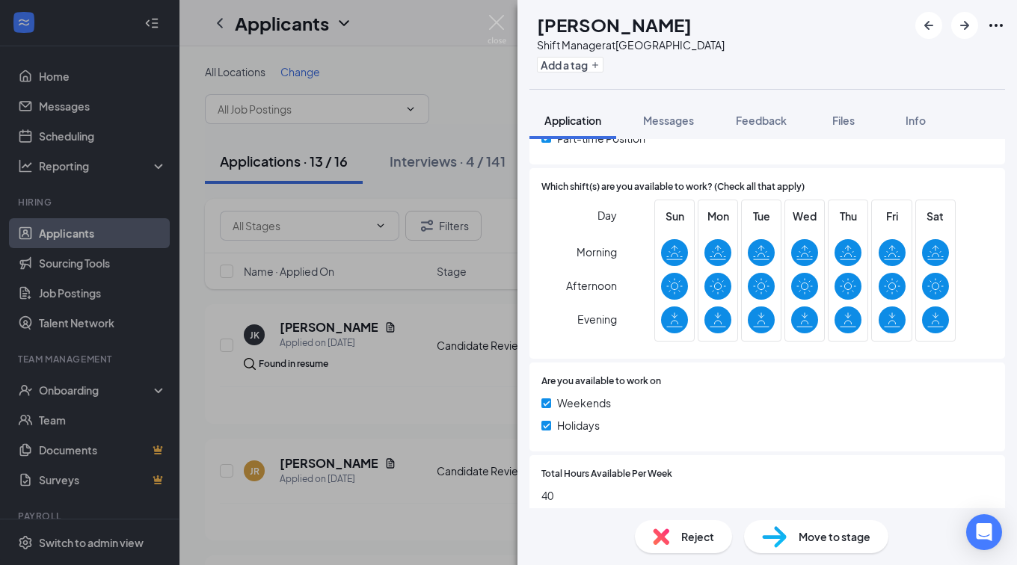
click at [492, 13] on div "JR [PERSON_NAME] Shift Manager at [GEOGRAPHIC_DATA] Add a tag Application Messa…" at bounding box center [508, 282] width 1017 height 565
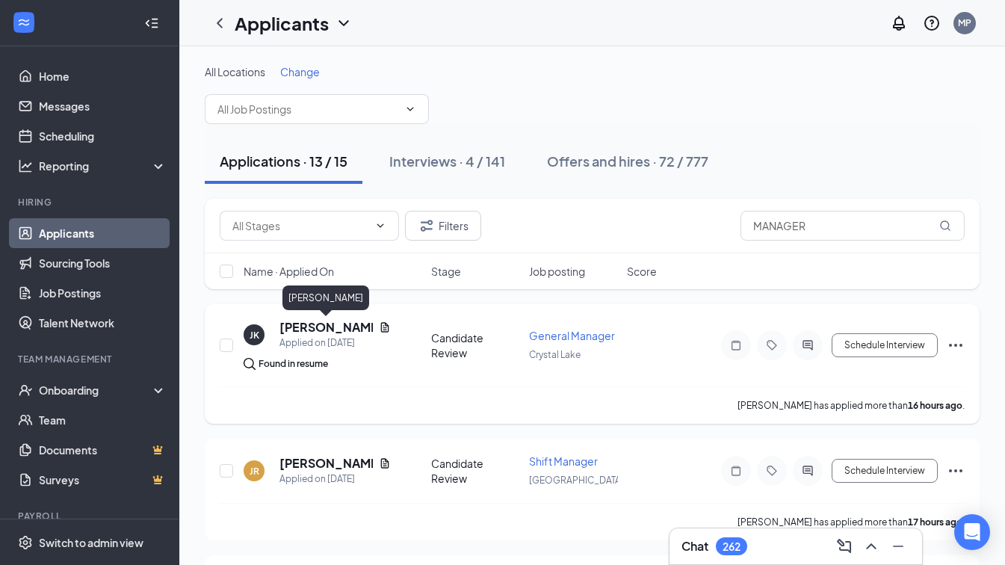
click at [290, 324] on h5 "[PERSON_NAME]" at bounding box center [326, 327] width 93 height 16
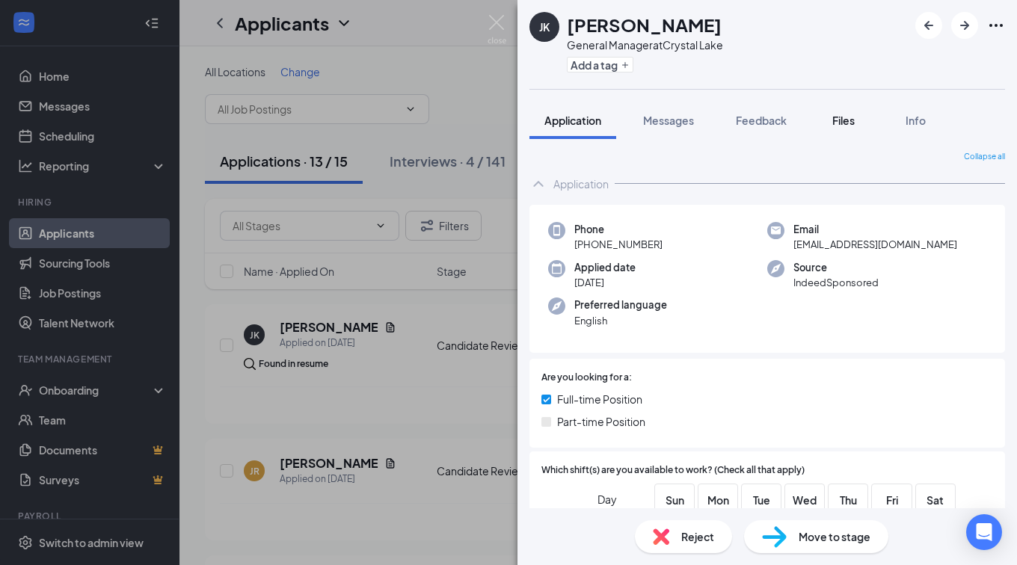
click at [845, 104] on button "Files" at bounding box center [843, 120] width 60 height 37
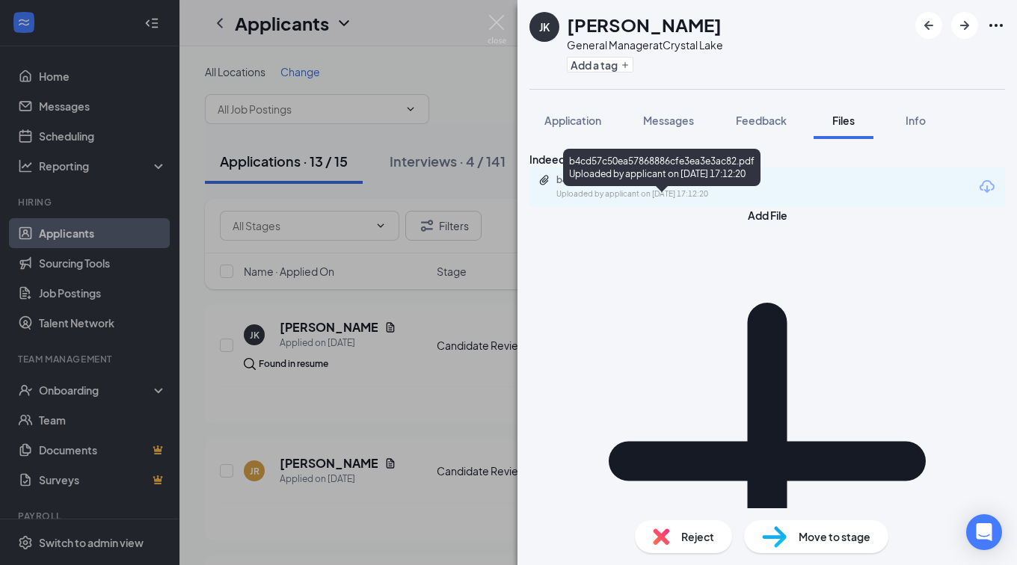
click at [742, 186] on div "b4cd57c50ea57868886cfe3ea3e3ac82.pdf" at bounding box center [660, 180] width 209 height 12
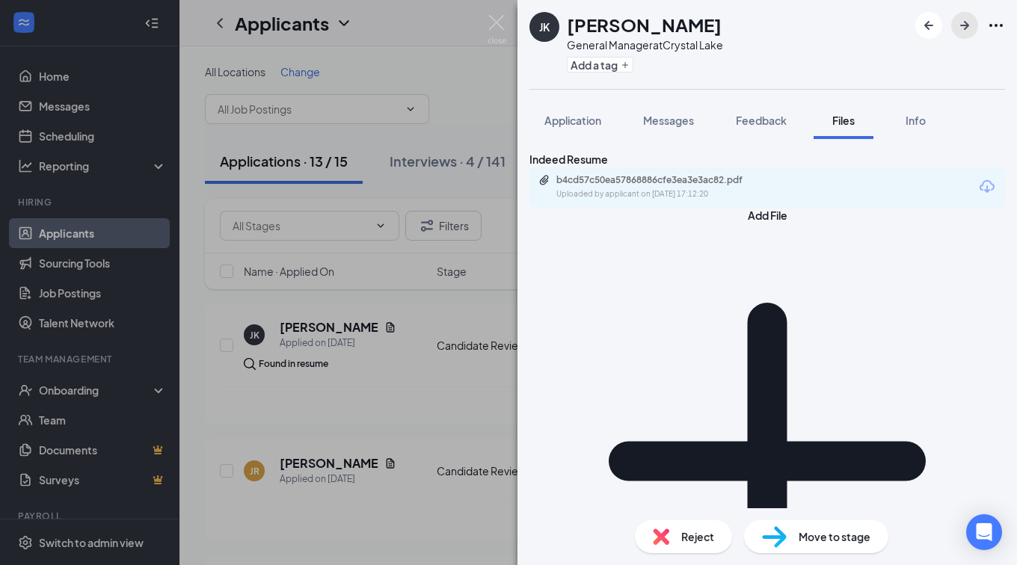
click at [966, 25] on icon "ArrowRight" at bounding box center [964, 25] width 9 height 9
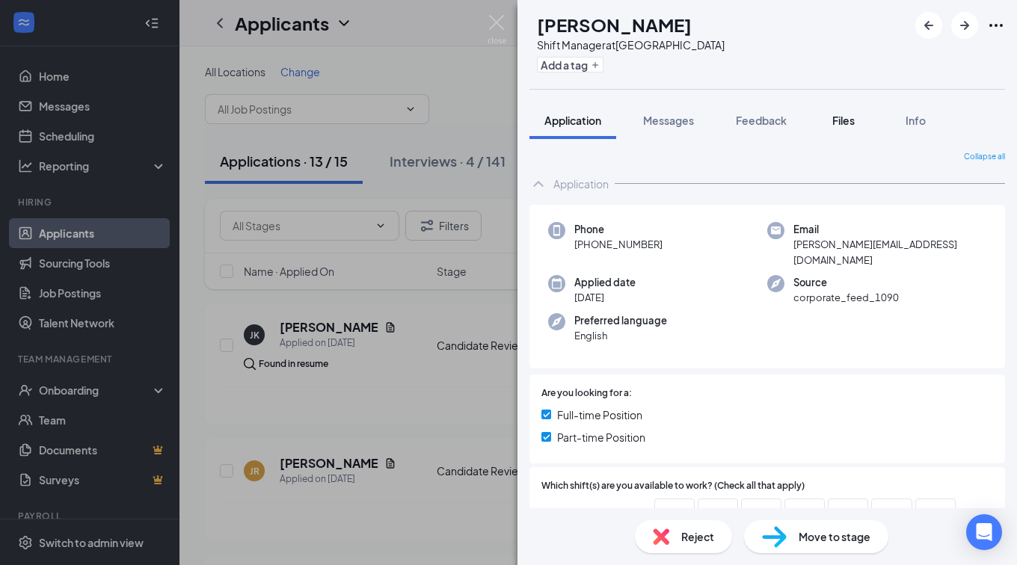
click at [849, 111] on button "Files" at bounding box center [843, 120] width 60 height 37
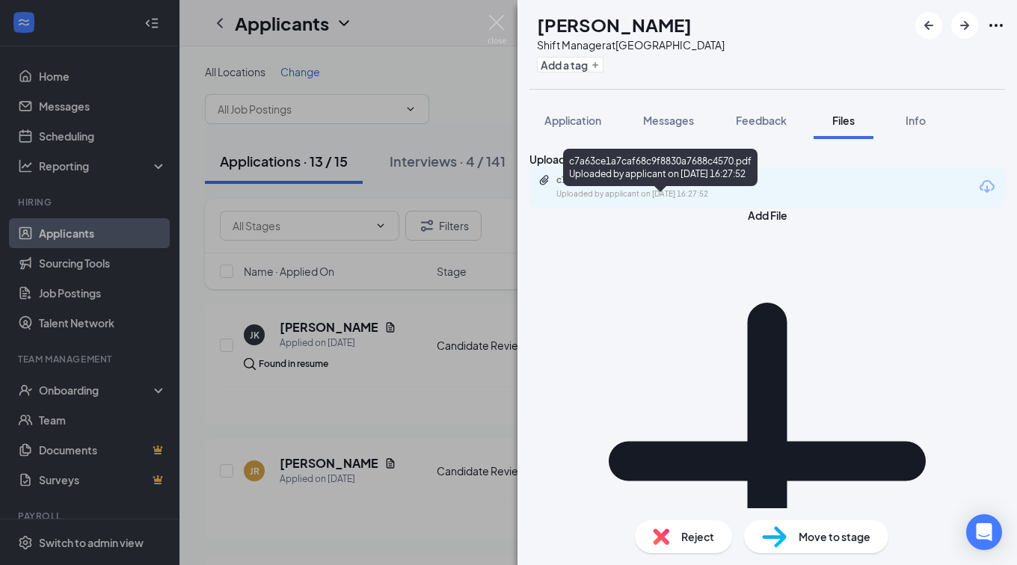
click at [691, 200] on div "c7a63ce1a7caf68c9f8830a7688c4570.pdf Uploaded by applicant on [DATE] 16:27:52" at bounding box center [659, 187] width 242 height 26
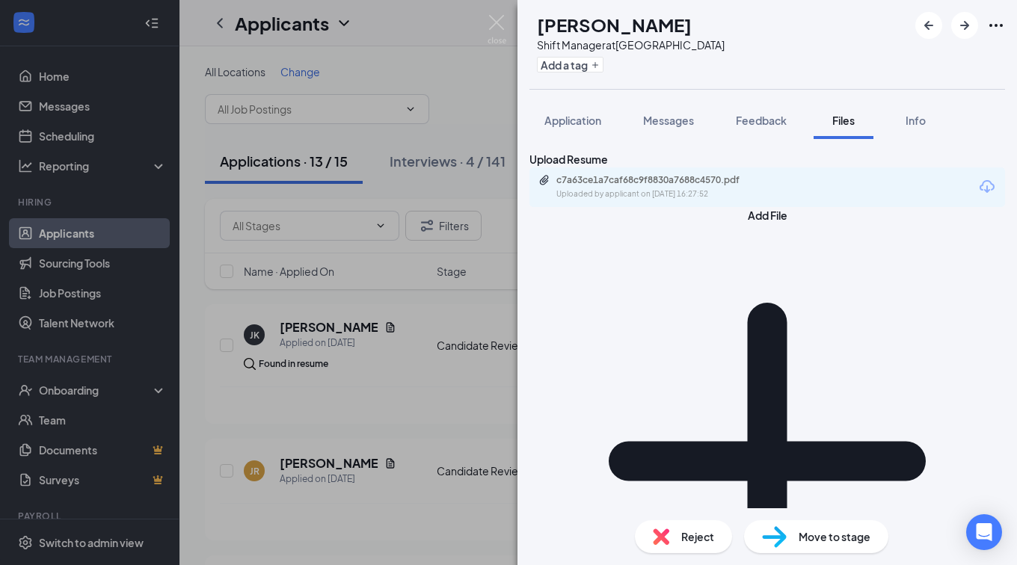
click at [674, 531] on div "Reject" at bounding box center [683, 536] width 97 height 33
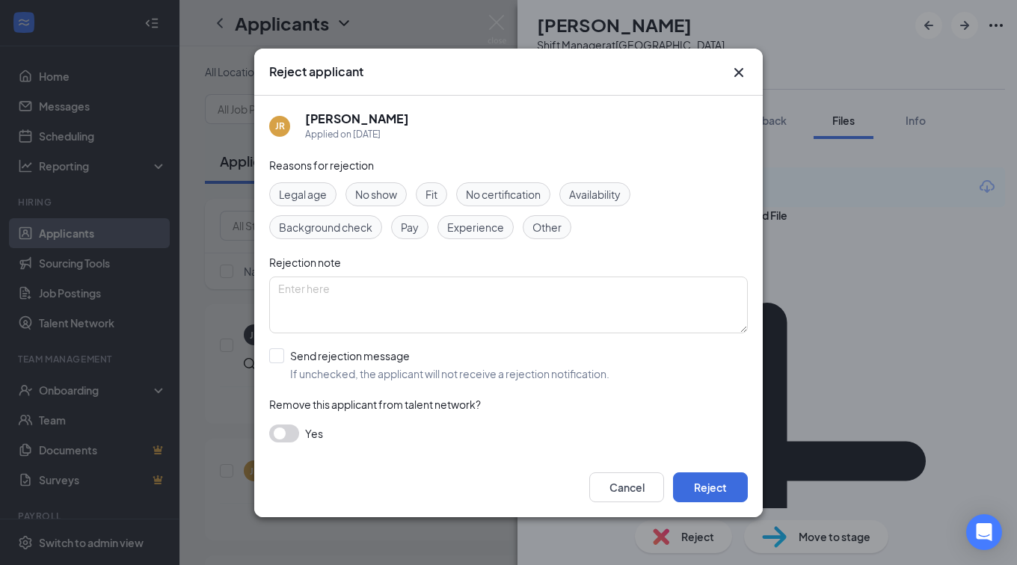
click at [561, 215] on div "Other" at bounding box center [547, 227] width 49 height 24
click at [731, 490] on button "Reject" at bounding box center [710, 487] width 75 height 30
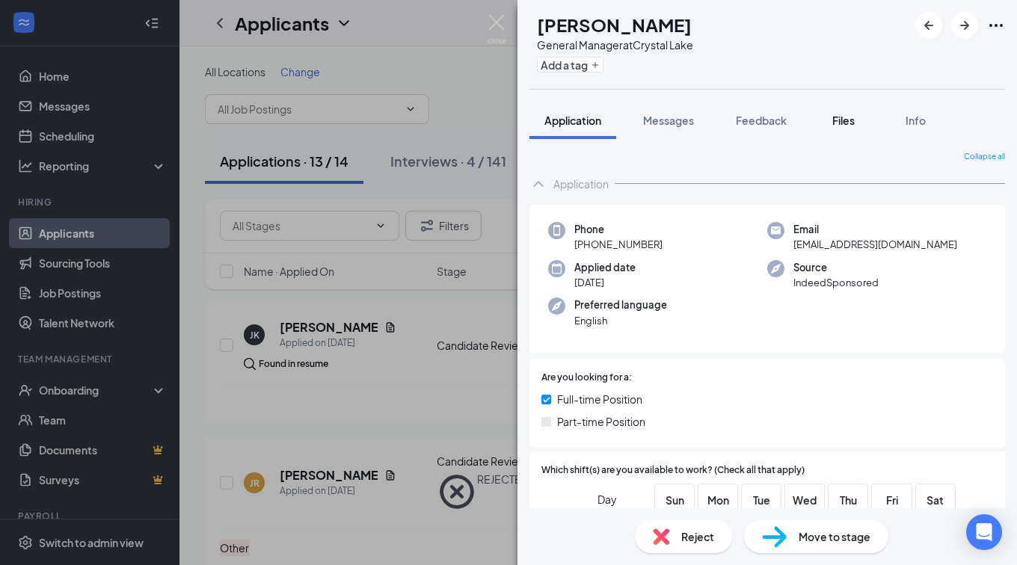
click at [833, 124] on span "Files" at bounding box center [843, 120] width 22 height 13
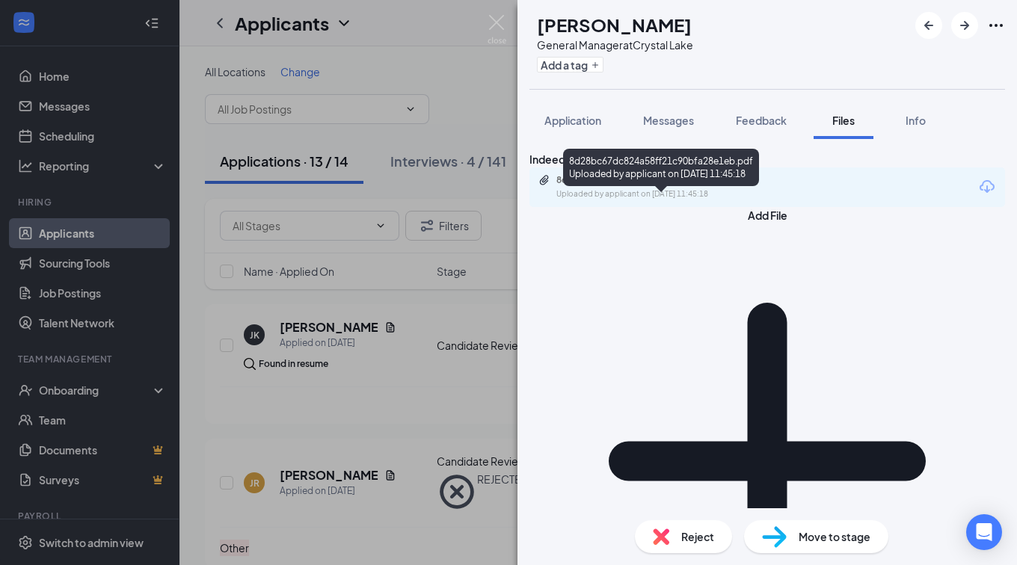
click at [720, 186] on div "8d28bc67dc824a58ff21c90bfa28e1eb.pdf" at bounding box center [660, 180] width 209 height 12
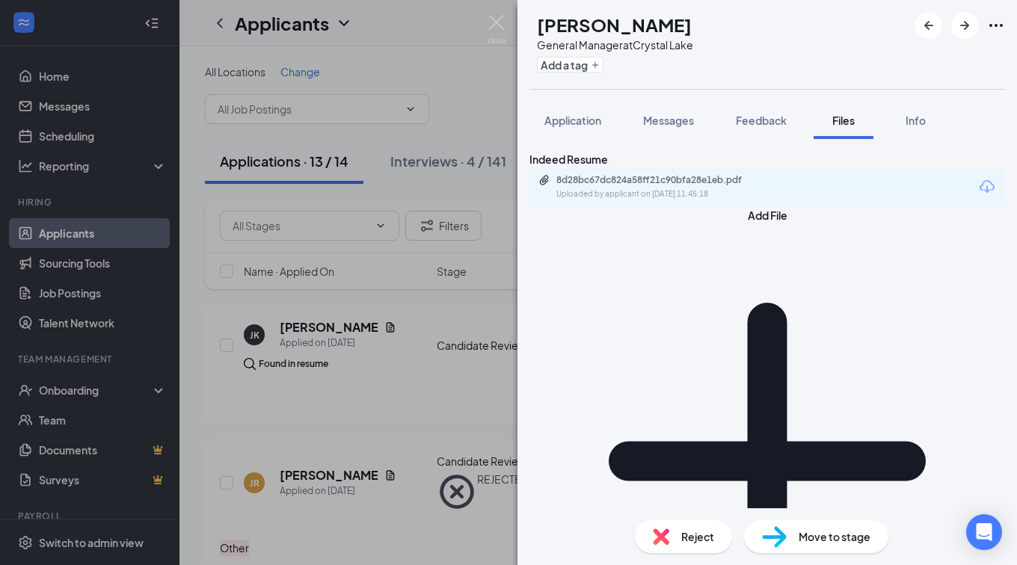
click at [709, 527] on div "Reject" at bounding box center [683, 536] width 97 height 33
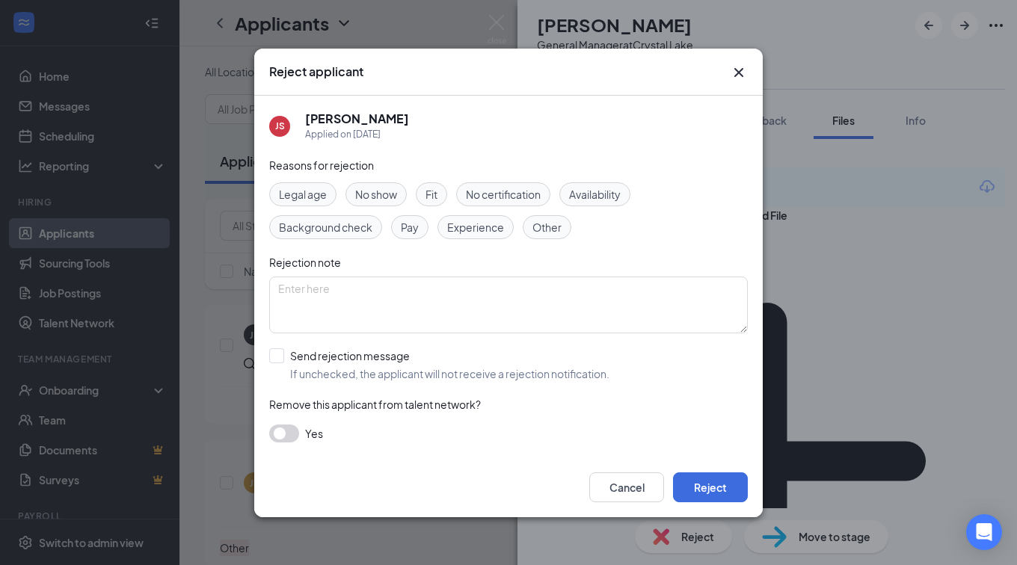
click at [560, 235] on span "Other" at bounding box center [546, 227] width 29 height 16
click at [576, 298] on textarea at bounding box center [508, 305] width 478 height 57
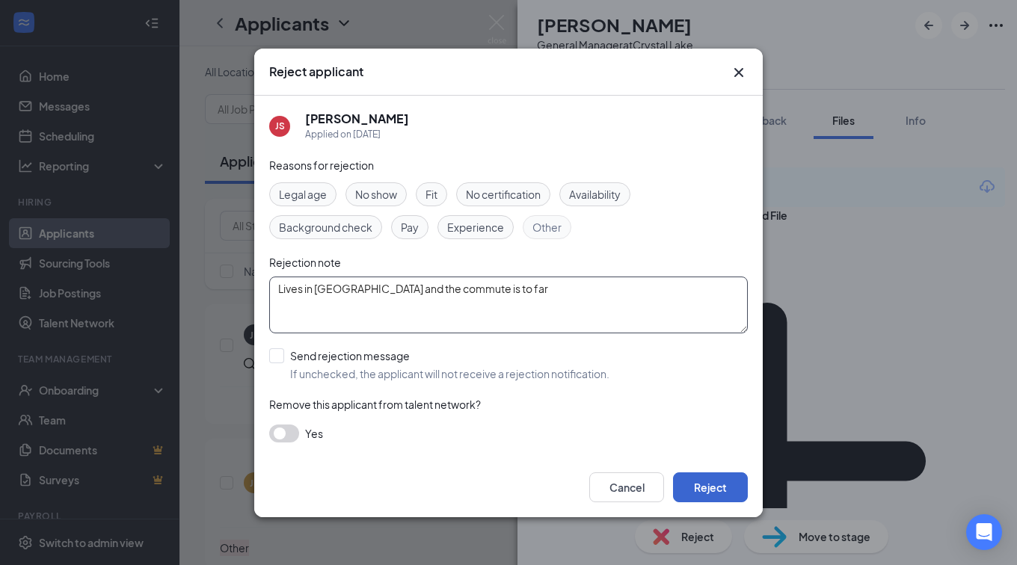
type textarea "Lives in [GEOGRAPHIC_DATA] and the commute is to far"
click at [724, 478] on button "Reject" at bounding box center [710, 487] width 75 height 30
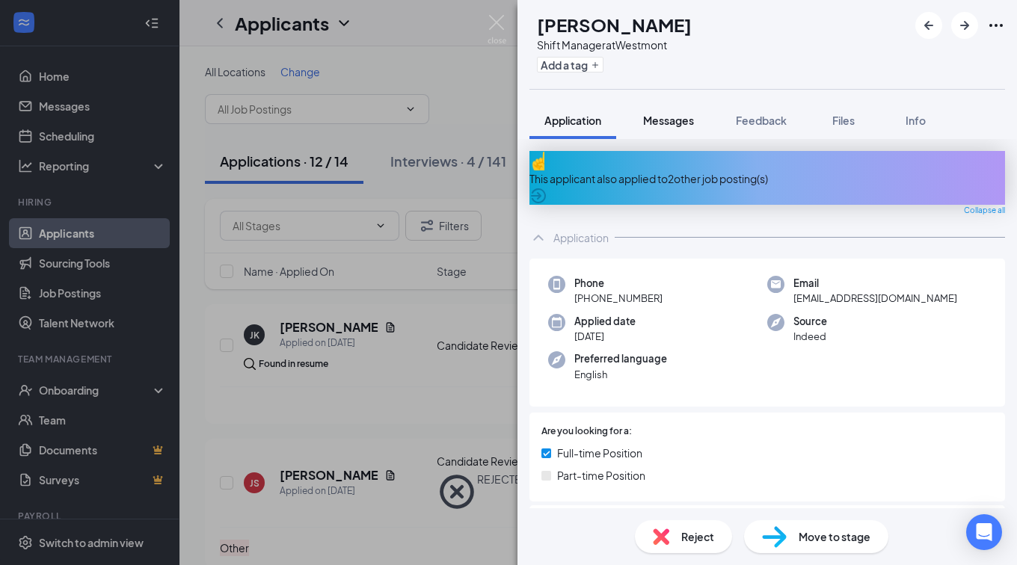
click at [659, 117] on span "Messages" at bounding box center [668, 120] width 51 height 13
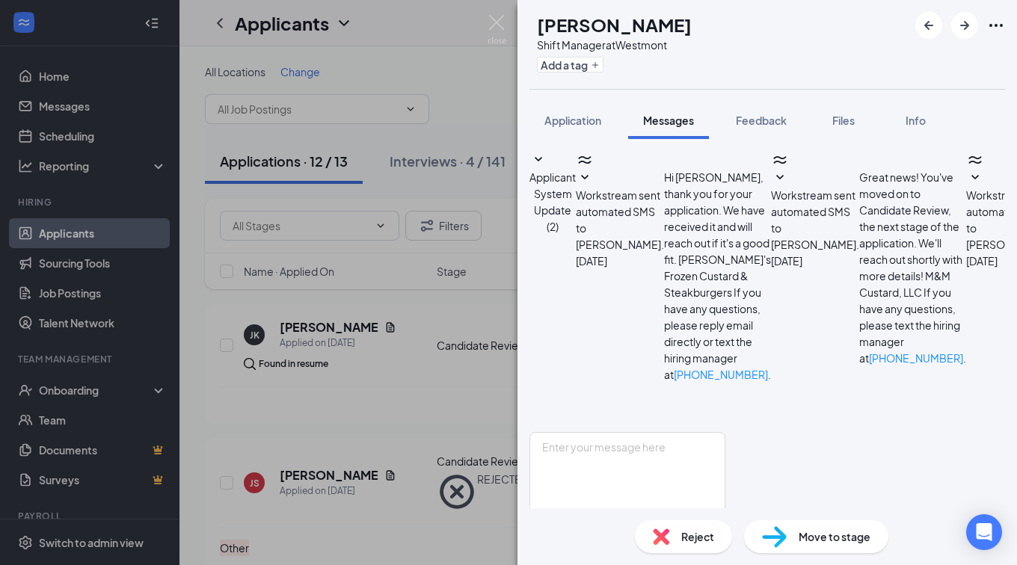
scroll to position [120, 0]
click at [854, 124] on span "Files" at bounding box center [843, 120] width 22 height 13
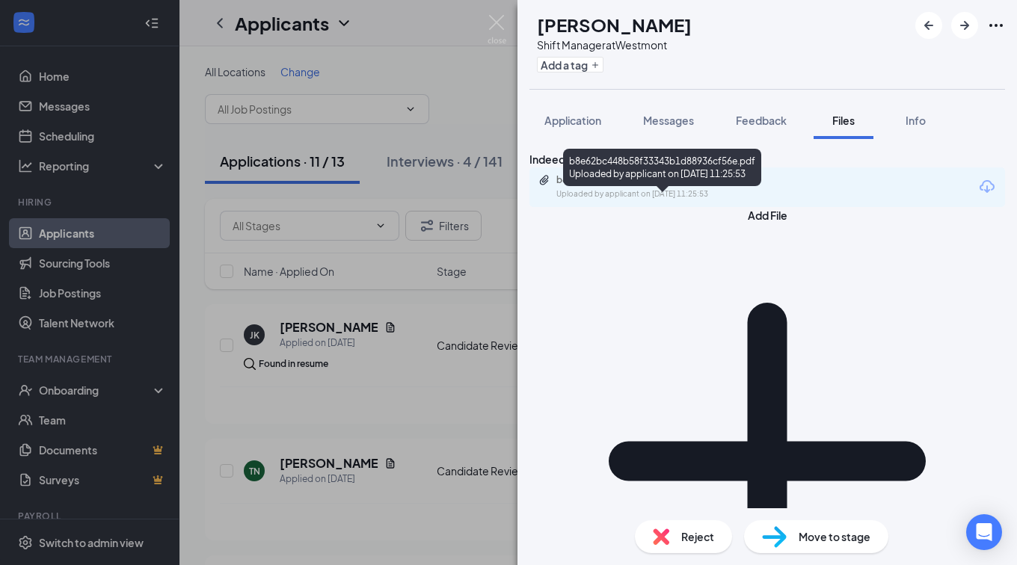
click at [669, 186] on div "b8e62bc448b58f33343b1d88936cf56e.pdf" at bounding box center [660, 180] width 209 height 12
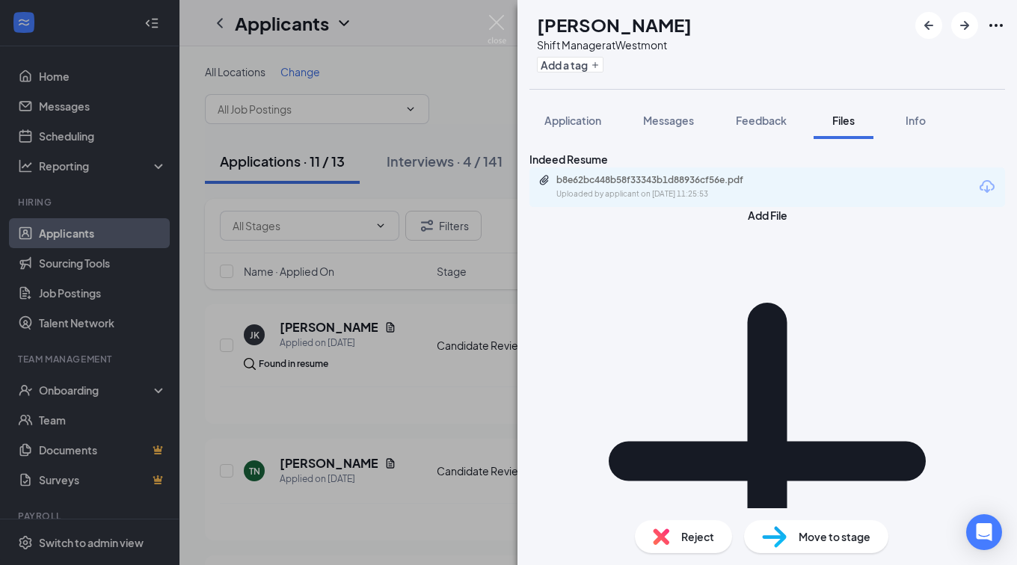
click at [652, 546] on div "Reject" at bounding box center [683, 536] width 97 height 33
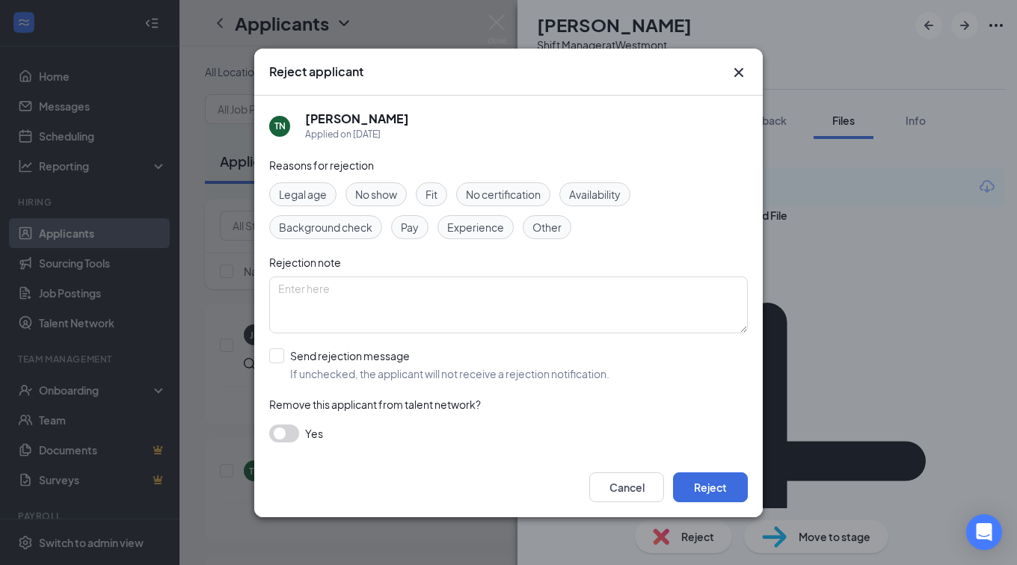
click at [506, 233] on div "Experience" at bounding box center [475, 227] width 76 height 24
click at [704, 481] on button "Reject" at bounding box center [710, 487] width 75 height 30
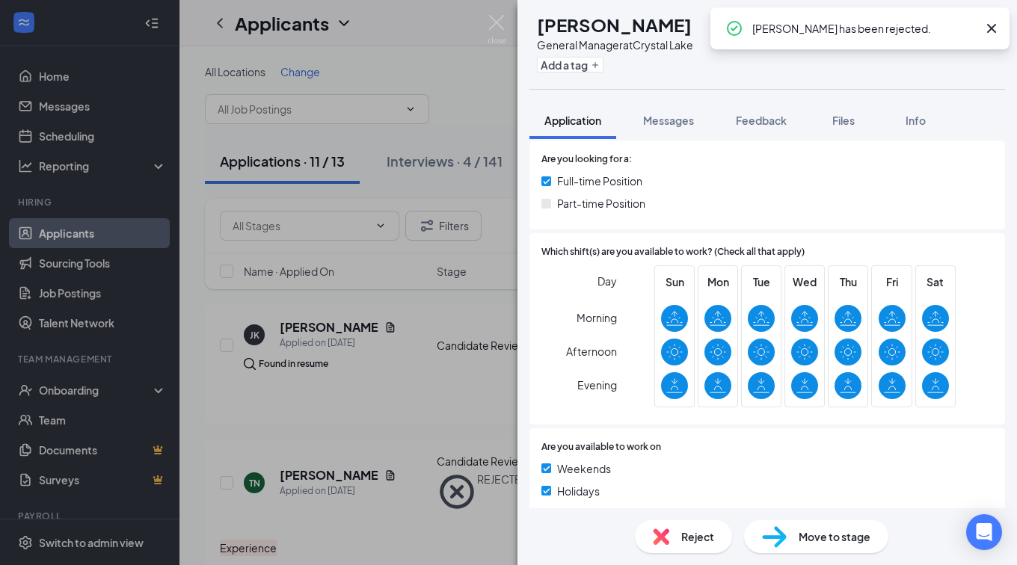
scroll to position [224, 0]
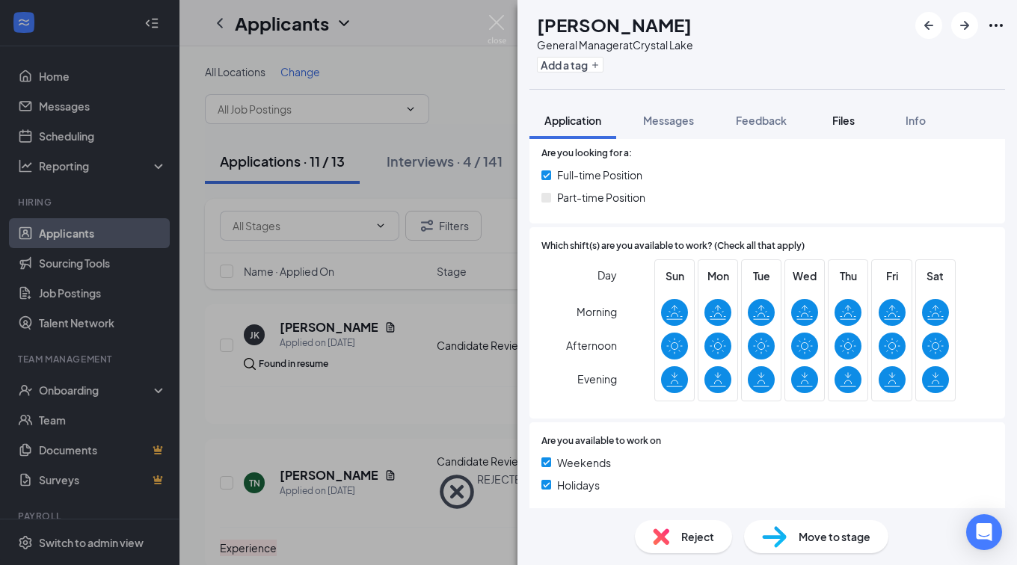
click at [848, 114] on span "Files" at bounding box center [843, 120] width 22 height 13
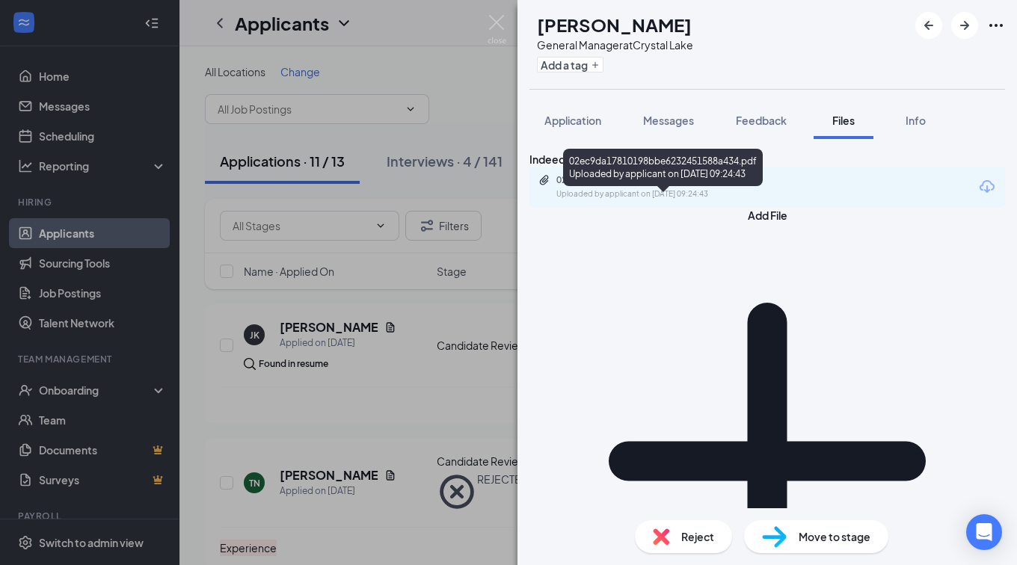
click at [749, 200] on div "02ec9da17810198bbe6232451588a434.pdf Uploaded by applicant on [DATE] 09:24:43" at bounding box center [659, 187] width 242 height 26
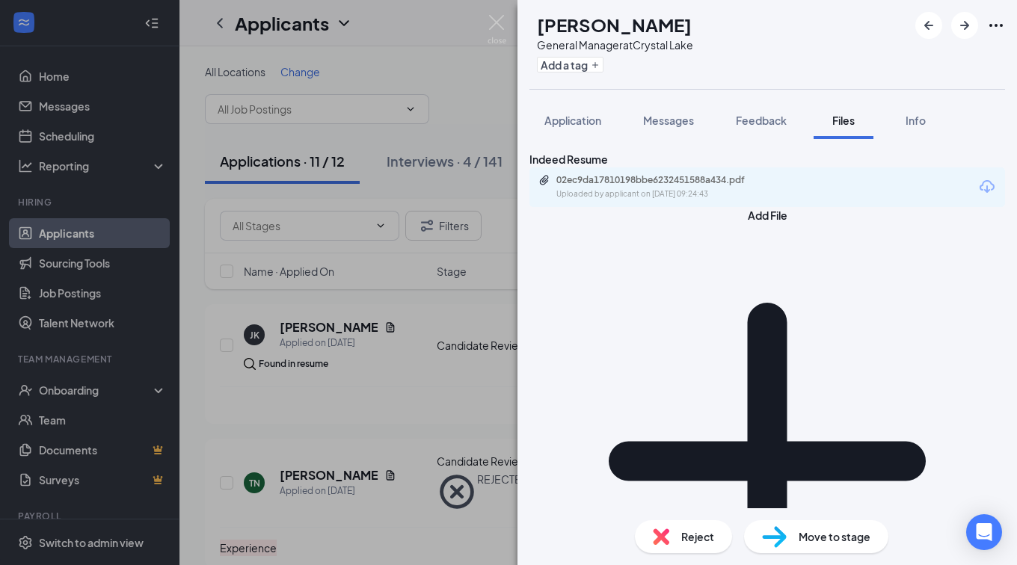
click at [660, 535] on img at bounding box center [661, 536] width 16 height 16
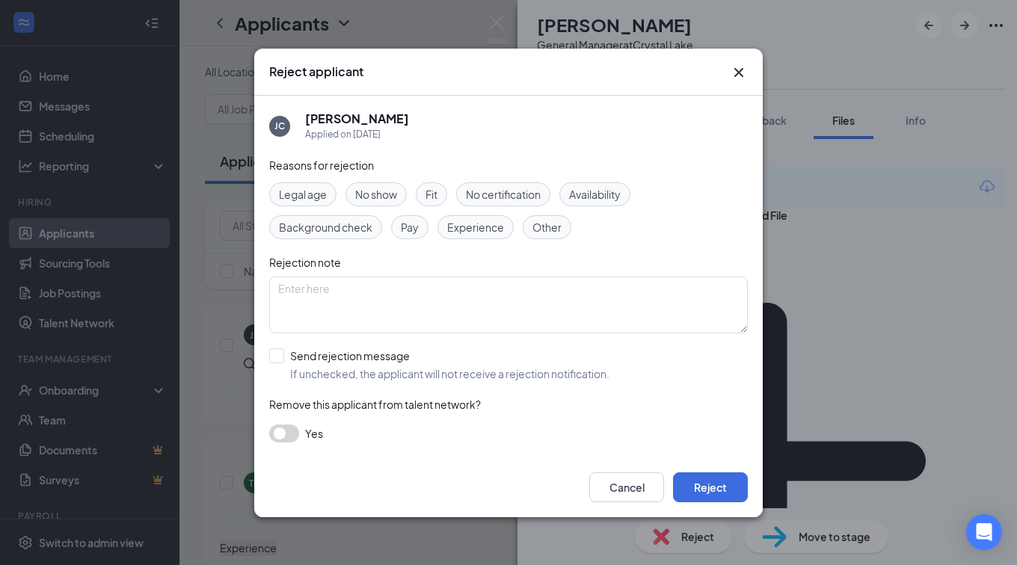
click at [556, 226] on span "Other" at bounding box center [546, 227] width 29 height 16
click at [566, 288] on textarea at bounding box center [508, 305] width 478 height 57
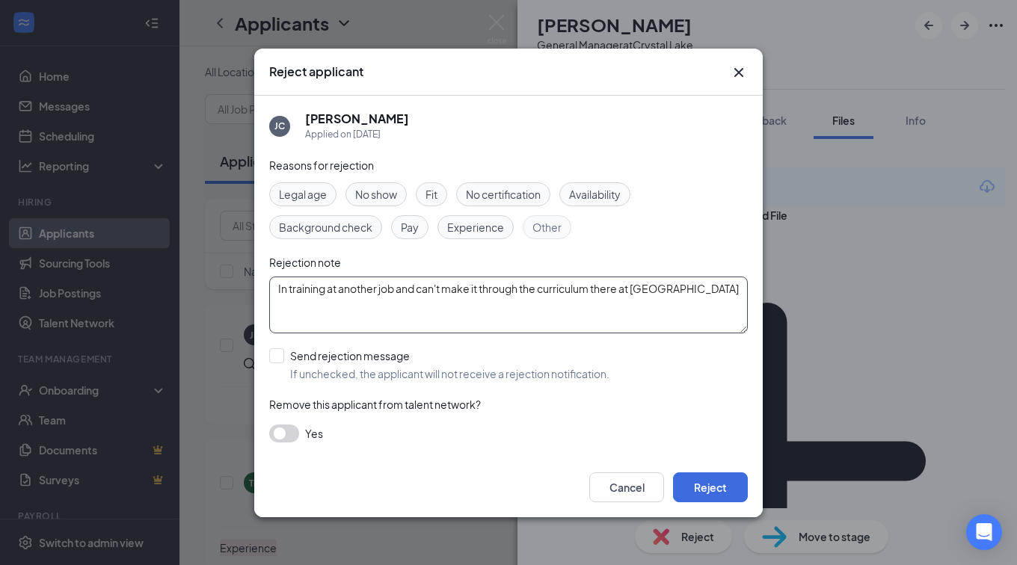
type textarea "In training at another job and can't make it through the curriculum there at [G…"
click at [693, 469] on div "Cancel Reject" at bounding box center [508, 487] width 508 height 60
click at [707, 481] on button "Reject" at bounding box center [710, 487] width 75 height 30
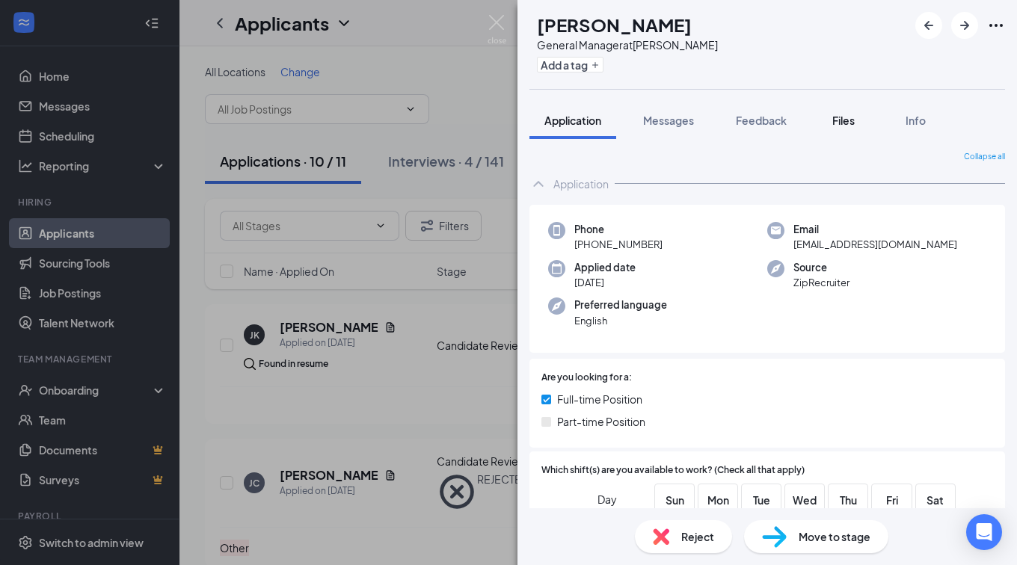
click at [857, 114] on div "Files" at bounding box center [843, 120] width 30 height 15
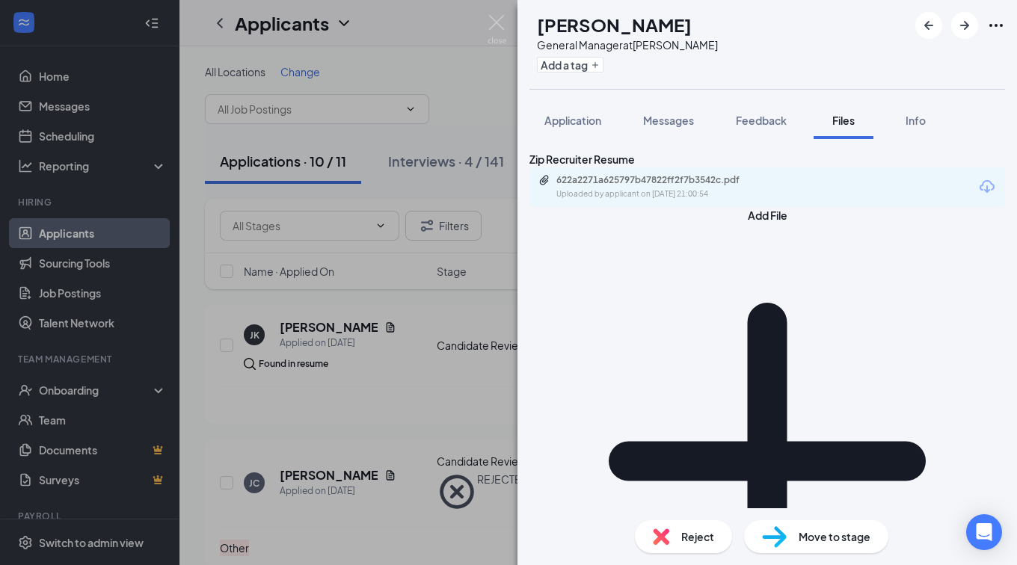
click at [688, 538] on span "Reject" at bounding box center [697, 536] width 33 height 16
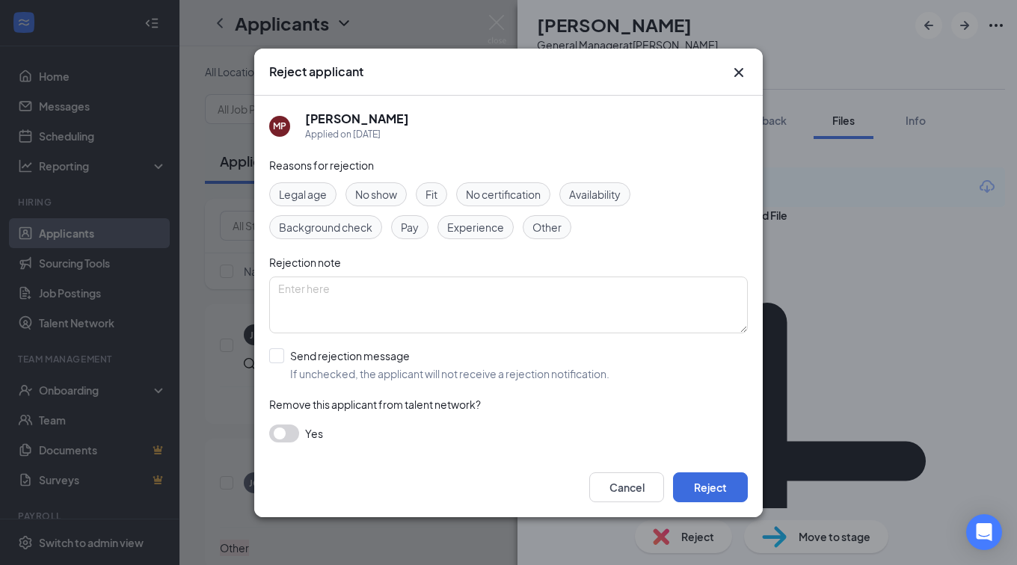
click at [540, 236] on div "Other" at bounding box center [547, 227] width 49 height 24
click at [569, 318] on textarea at bounding box center [508, 305] width 478 height 57
type textarea "Have a GM in place"
click at [738, 497] on button "Reject" at bounding box center [710, 487] width 75 height 30
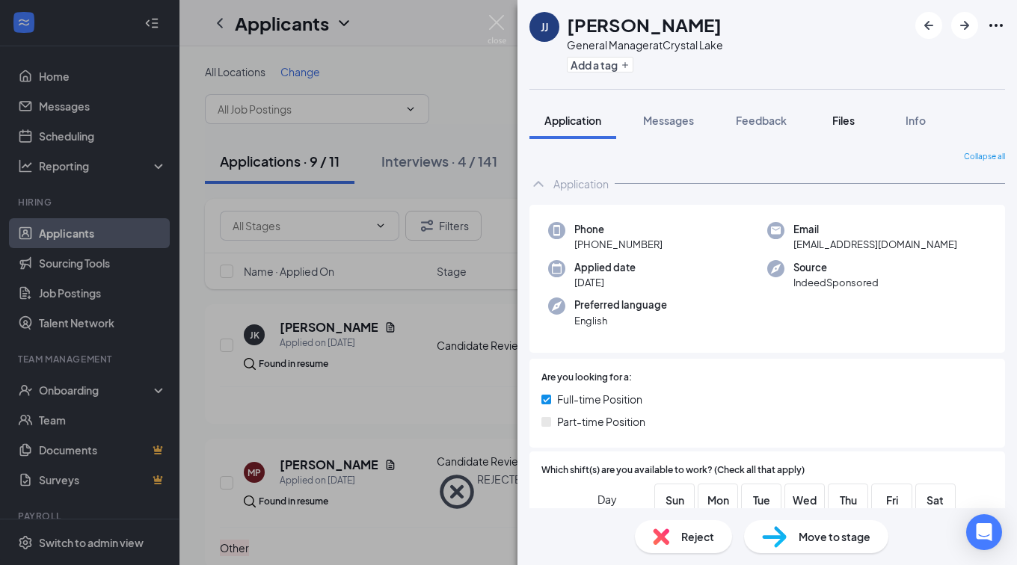
click at [854, 123] on span "Files" at bounding box center [843, 120] width 22 height 13
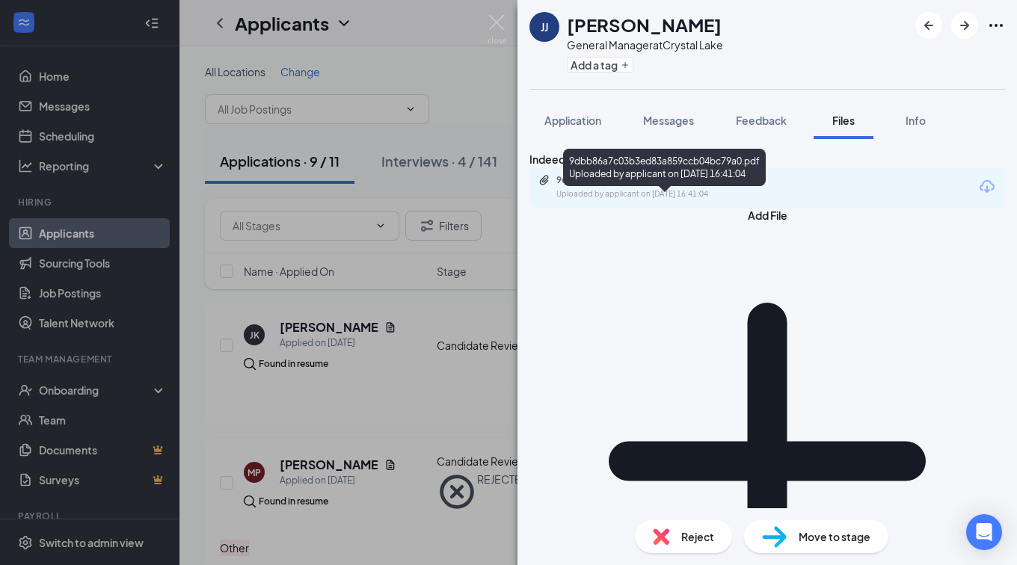
click at [649, 186] on div "9dbb86a7c03b3ed83a859ccb04bc79a0.pdf" at bounding box center [660, 180] width 209 height 12
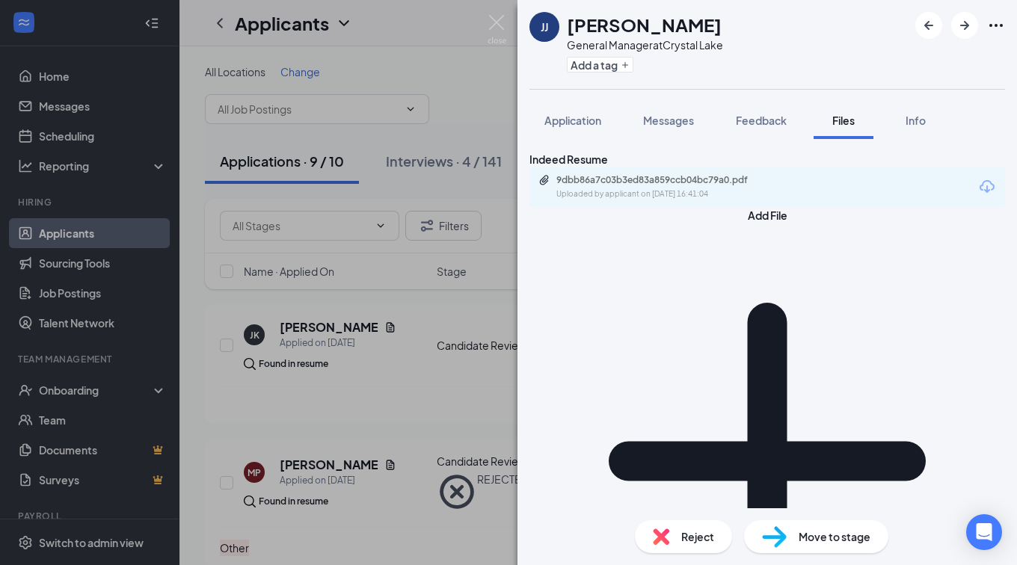
click at [688, 536] on span "Reject" at bounding box center [697, 536] width 33 height 16
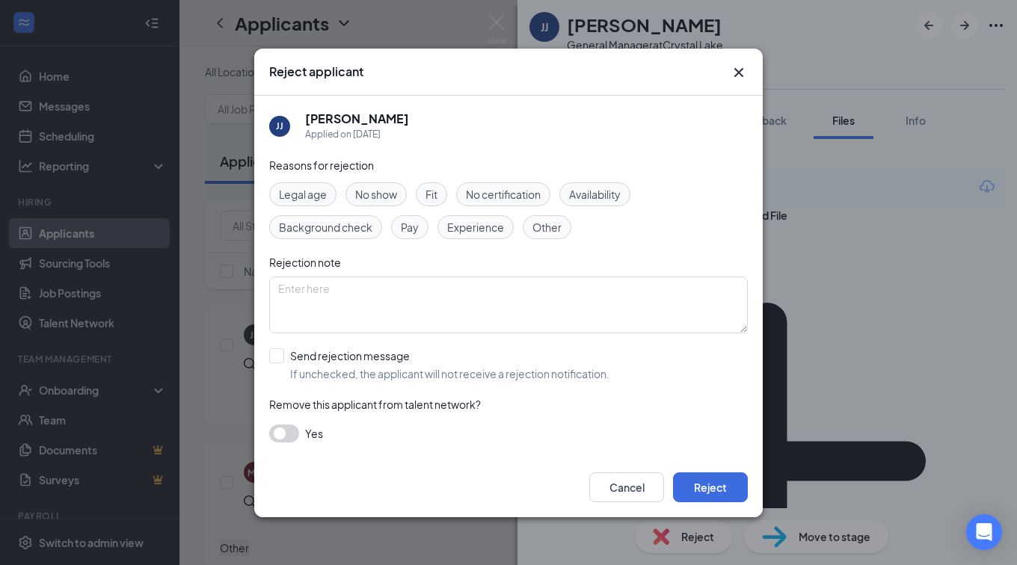
click at [543, 213] on div "Legal age No show Fit No certification Availability Background check Pay Experi…" at bounding box center [508, 210] width 478 height 57
click at [549, 211] on div "Legal age No show Fit No certification Availability Background check Pay Experi…" at bounding box center [508, 210] width 478 height 57
click at [552, 226] on span "Other" at bounding box center [546, 227] width 29 height 16
click at [566, 300] on textarea at bounding box center [508, 305] width 478 height 57
type textarea "Works 2 other jobs that he plans to keep"
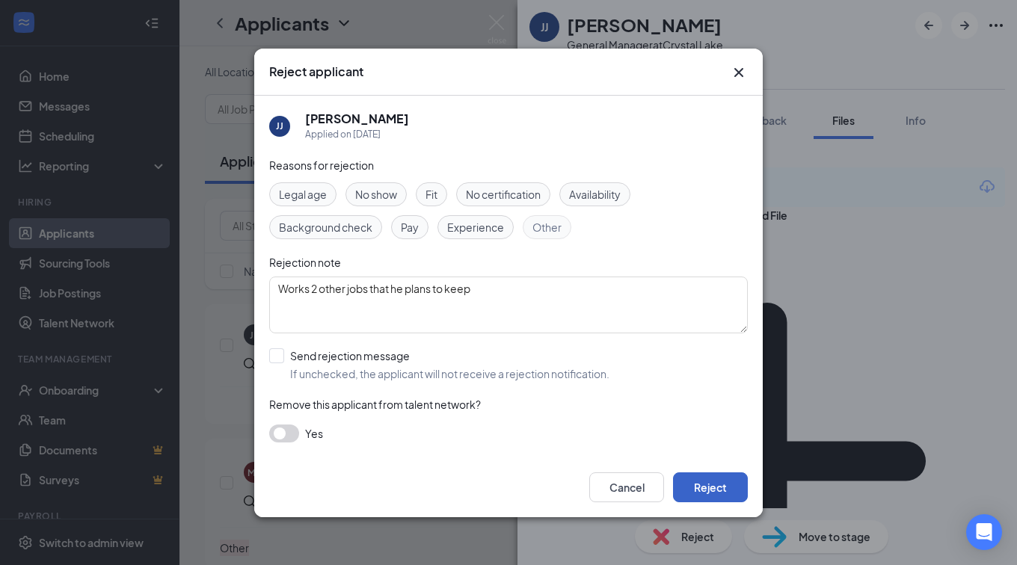
click at [706, 484] on button "Reject" at bounding box center [710, 487] width 75 height 30
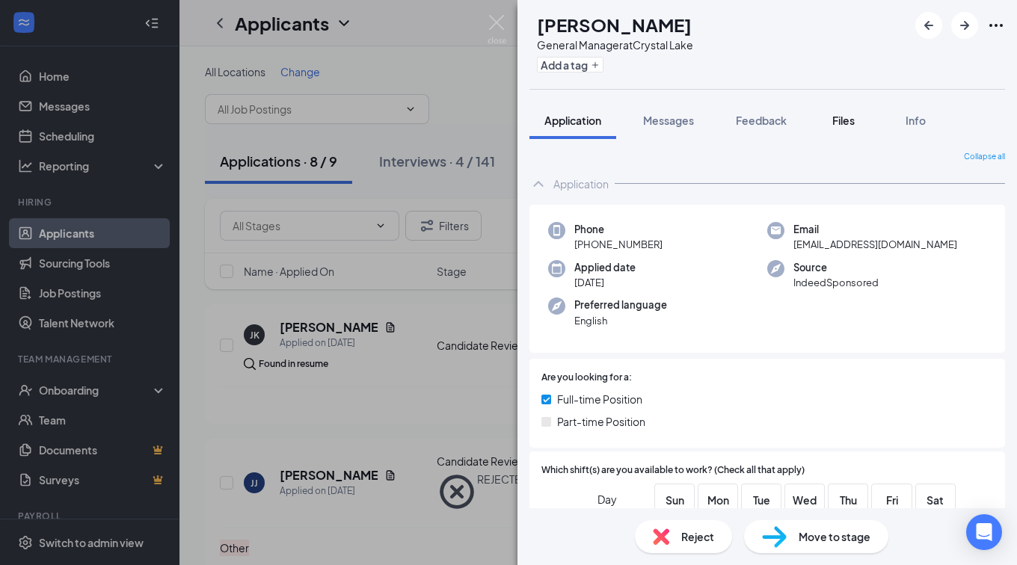
click at [842, 110] on button "Files" at bounding box center [843, 120] width 60 height 37
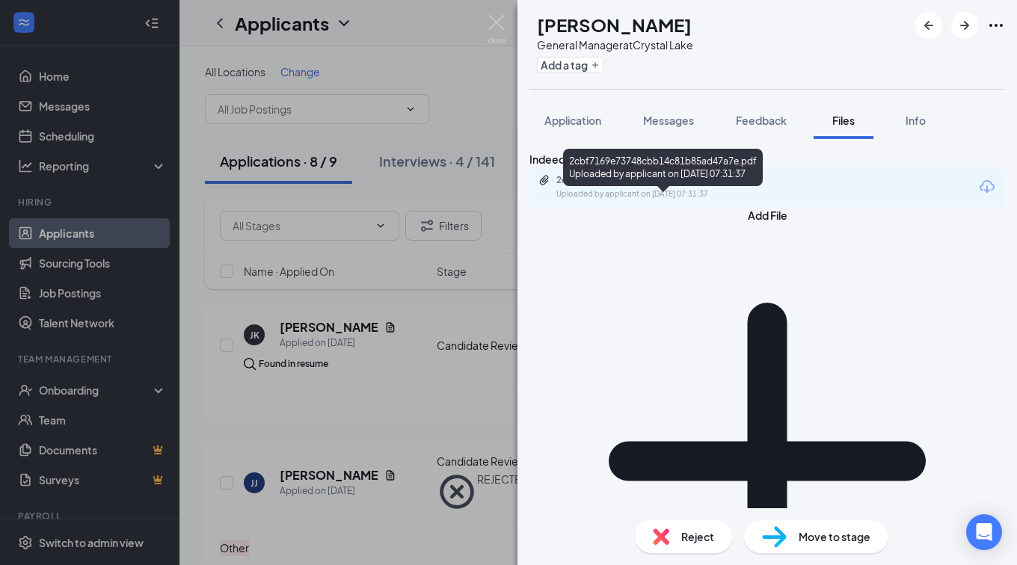
click at [777, 200] on div "Uploaded by applicant on [DATE] 07:31:37" at bounding box center [668, 194] width 224 height 12
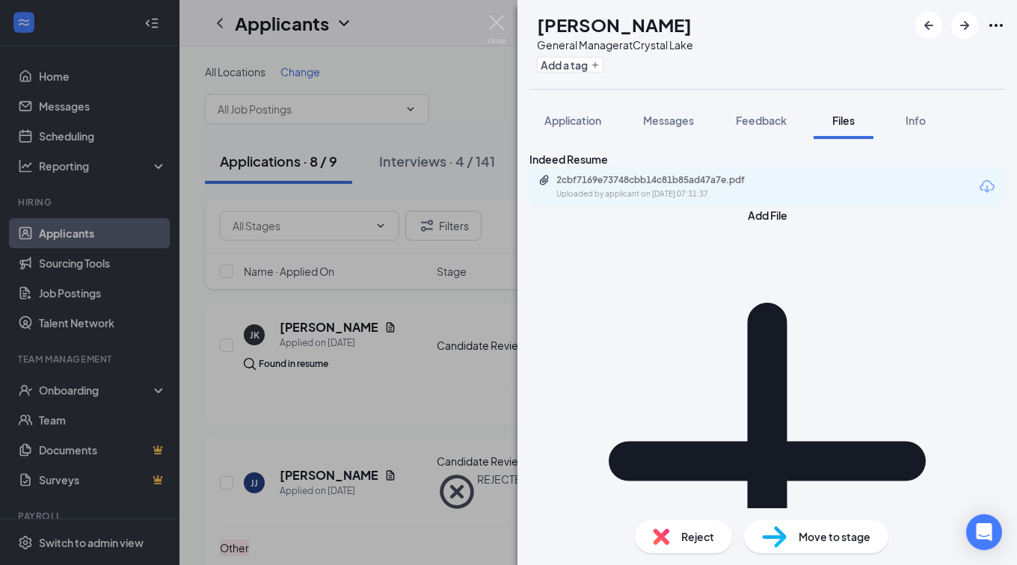
click at [669, 527] on div "Reject" at bounding box center [683, 536] width 97 height 33
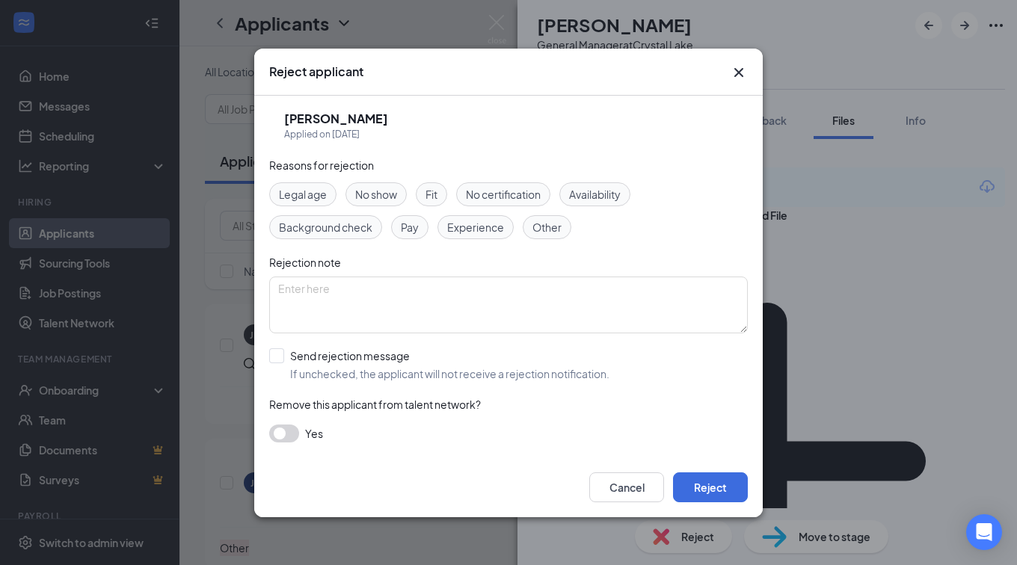
click at [550, 230] on span "Other" at bounding box center [546, 227] width 29 height 16
click at [477, 228] on span "Experience" at bounding box center [475, 227] width 57 height 16
click at [704, 480] on button "Reject" at bounding box center [710, 487] width 75 height 30
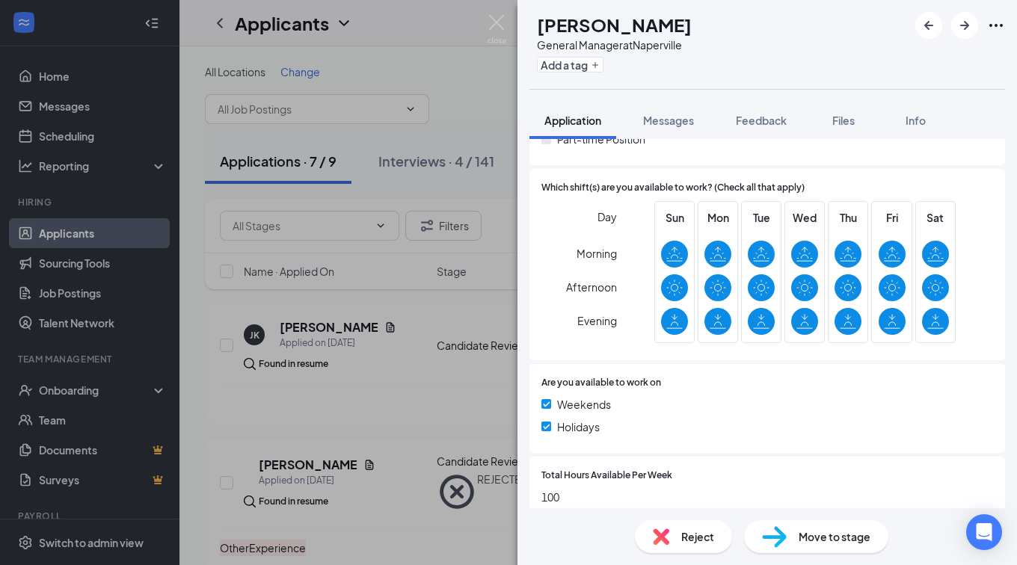
scroll to position [299, 0]
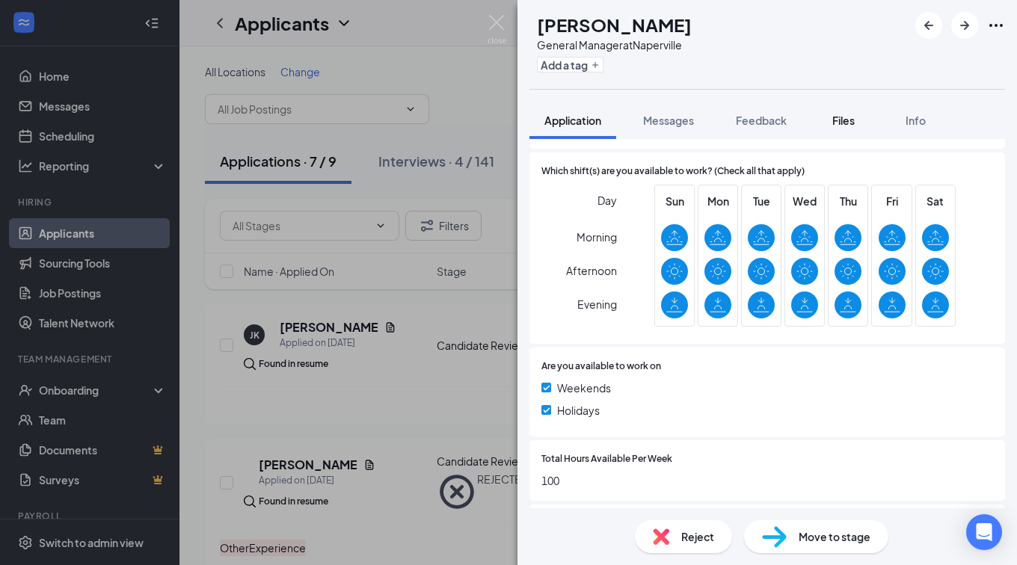
click at [829, 120] on button "Files" at bounding box center [843, 120] width 60 height 37
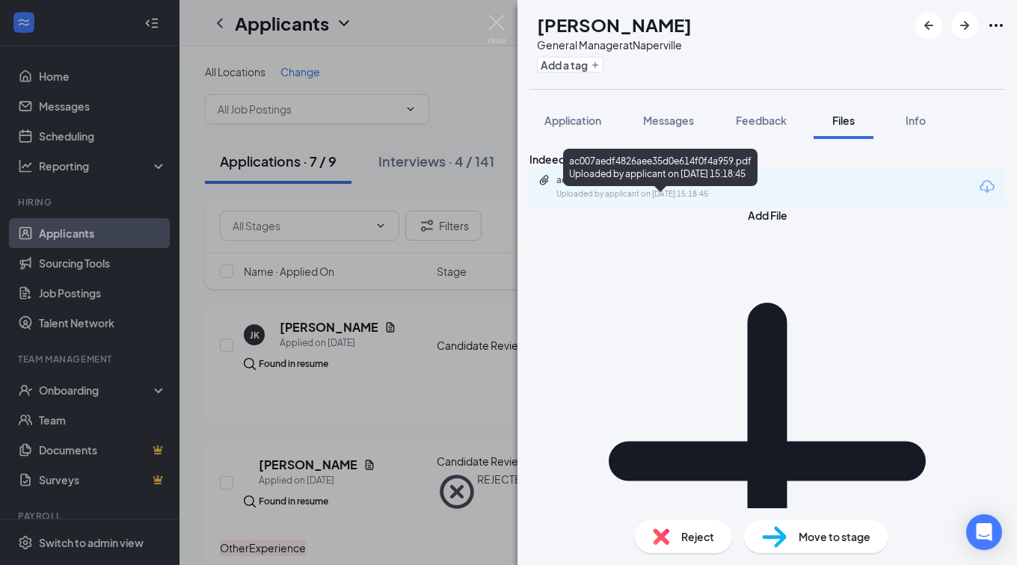
click at [640, 186] on div "ac007aedf4826aee35d0e614f0f4a959.pdf" at bounding box center [660, 180] width 209 height 12
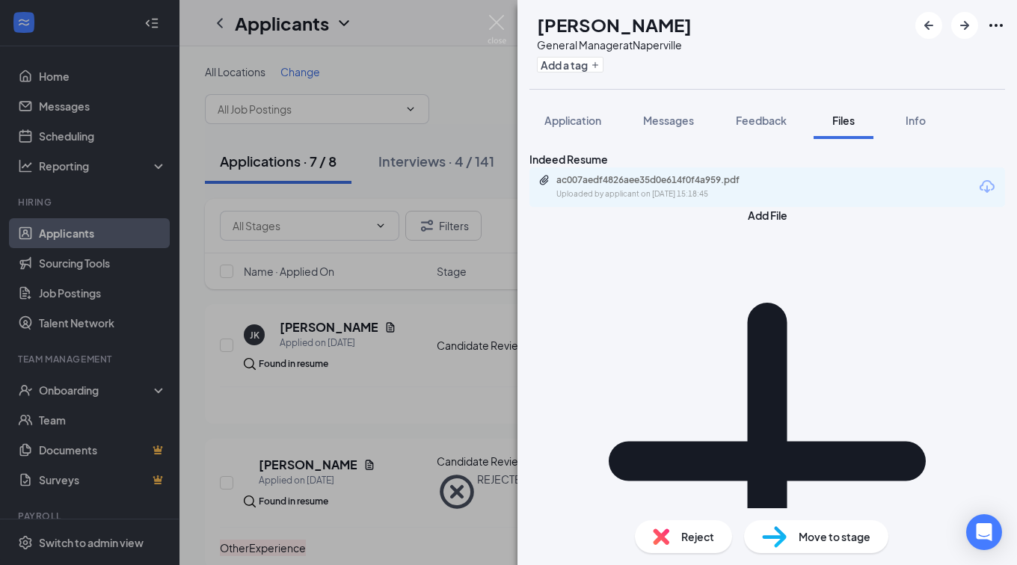
click at [676, 528] on div "Reject" at bounding box center [683, 536] width 97 height 33
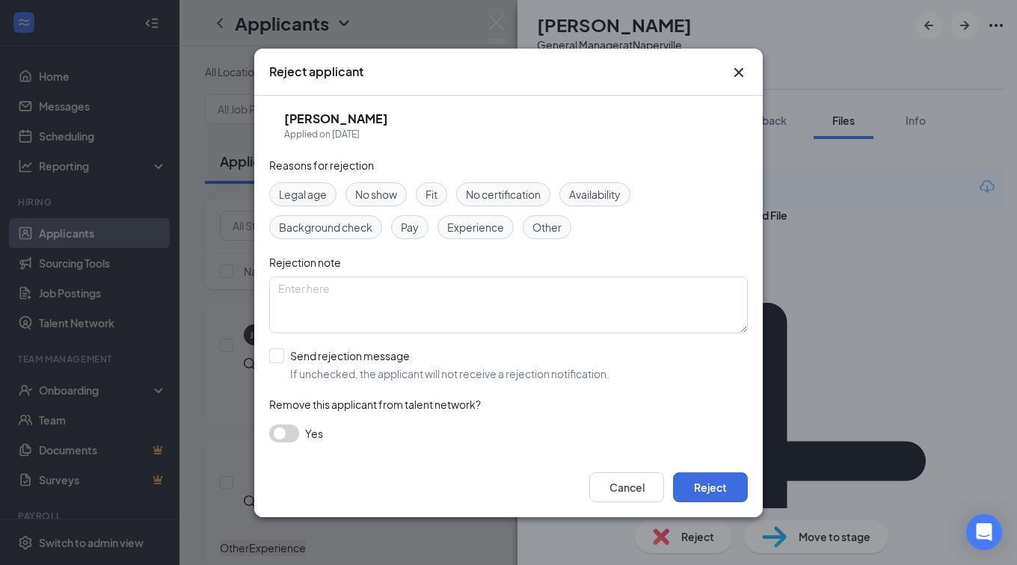
click at [549, 215] on div "Other" at bounding box center [547, 227] width 49 height 24
click at [711, 486] on button "Reject" at bounding box center [710, 487] width 75 height 30
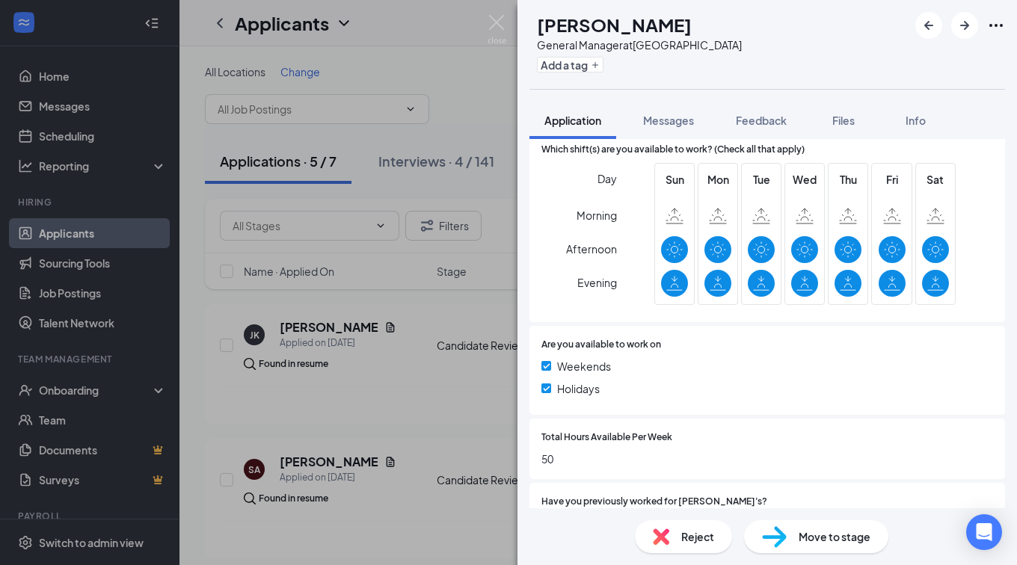
scroll to position [374, 0]
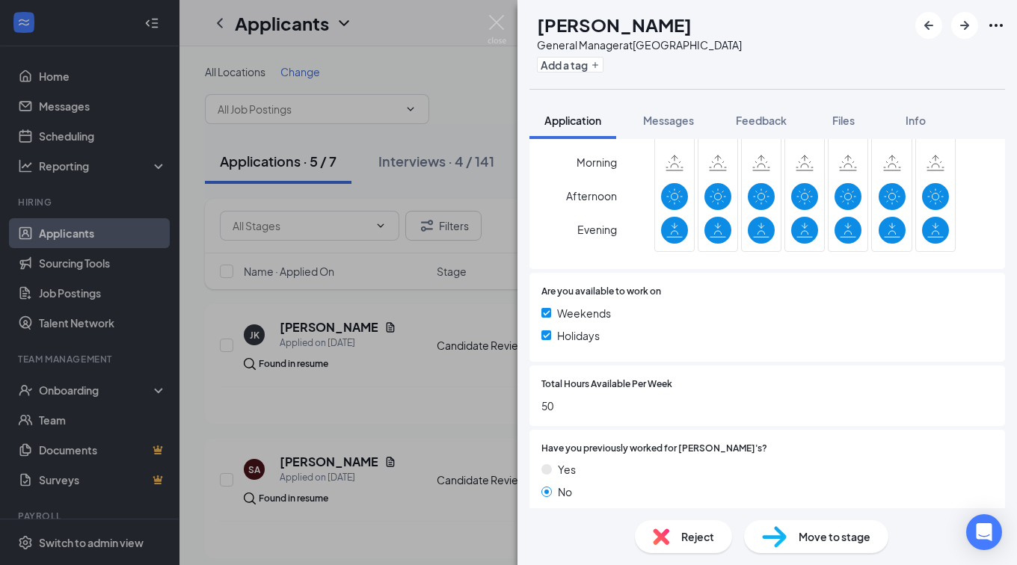
click at [666, 537] on img at bounding box center [661, 536] width 16 height 16
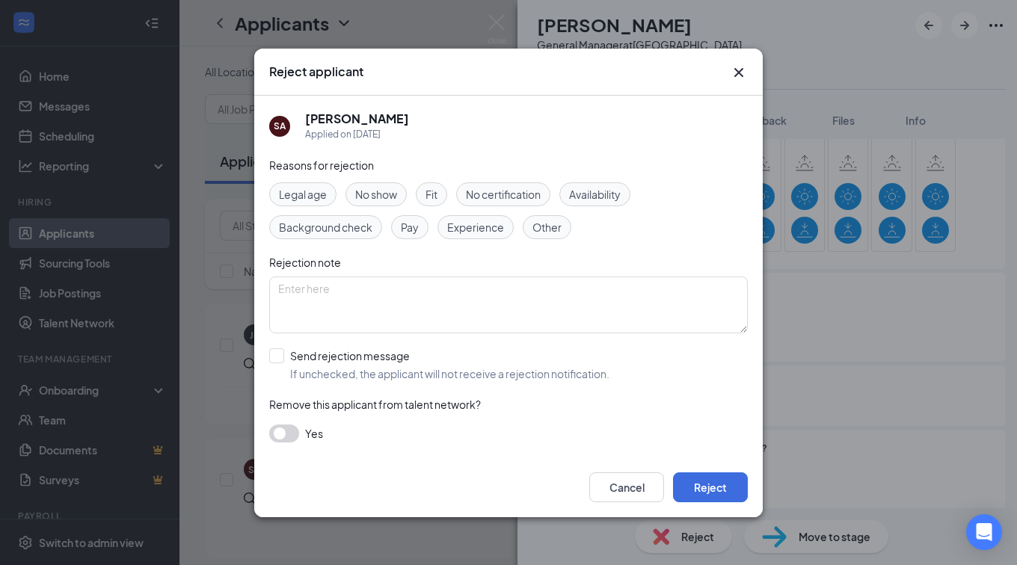
click at [613, 191] on span "Availability" at bounding box center [595, 194] width 52 height 16
click at [719, 487] on button "Reject" at bounding box center [710, 487] width 75 height 30
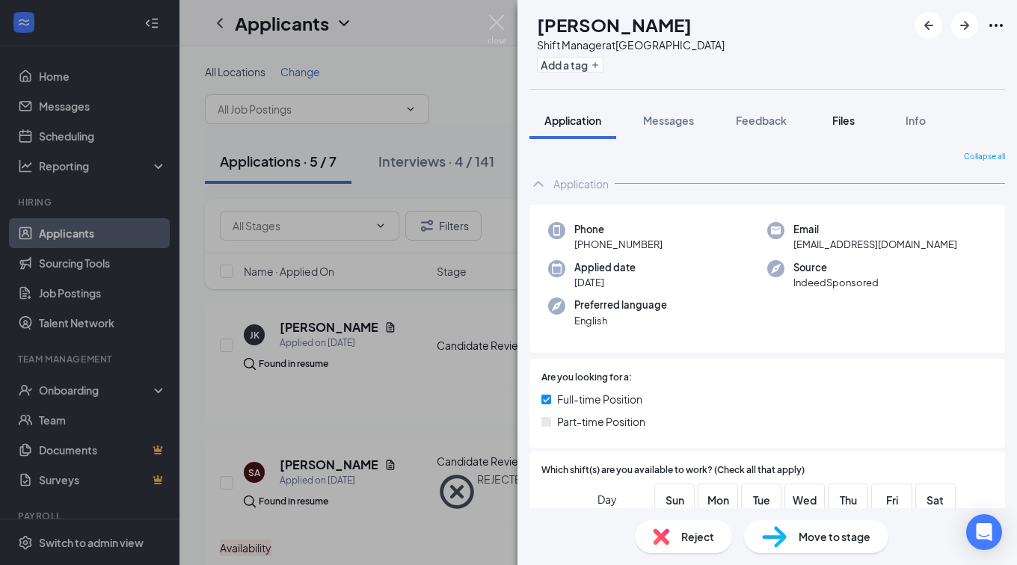
click at [827, 120] on button "Files" at bounding box center [843, 120] width 60 height 37
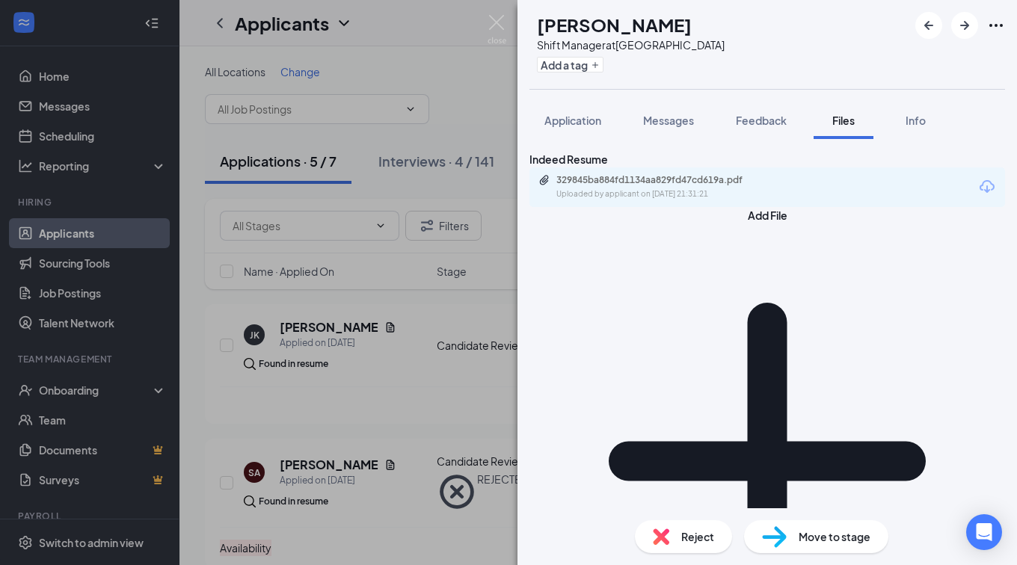
click at [747, 200] on div "Uploaded by applicant on [DATE] 21:31:21" at bounding box center [668, 194] width 224 height 12
click at [681, 546] on div "Reject" at bounding box center [683, 536] width 97 height 33
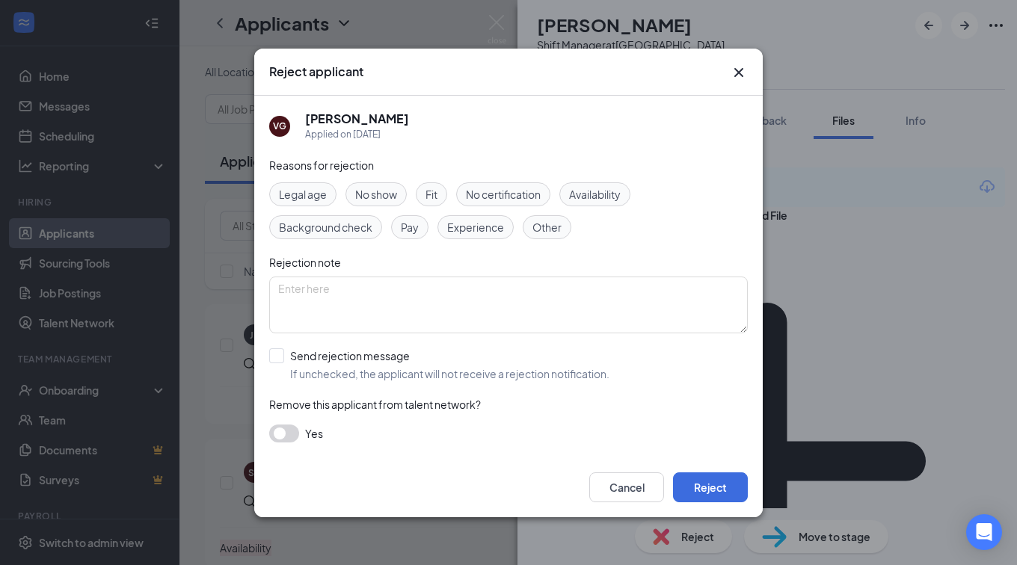
click at [454, 215] on div "Legal age No show Fit No certification Availability Background check Pay Experi…" at bounding box center [508, 210] width 478 height 57
click at [470, 226] on span "Experience" at bounding box center [475, 227] width 57 height 16
click at [734, 494] on button "Reject" at bounding box center [710, 487] width 75 height 30
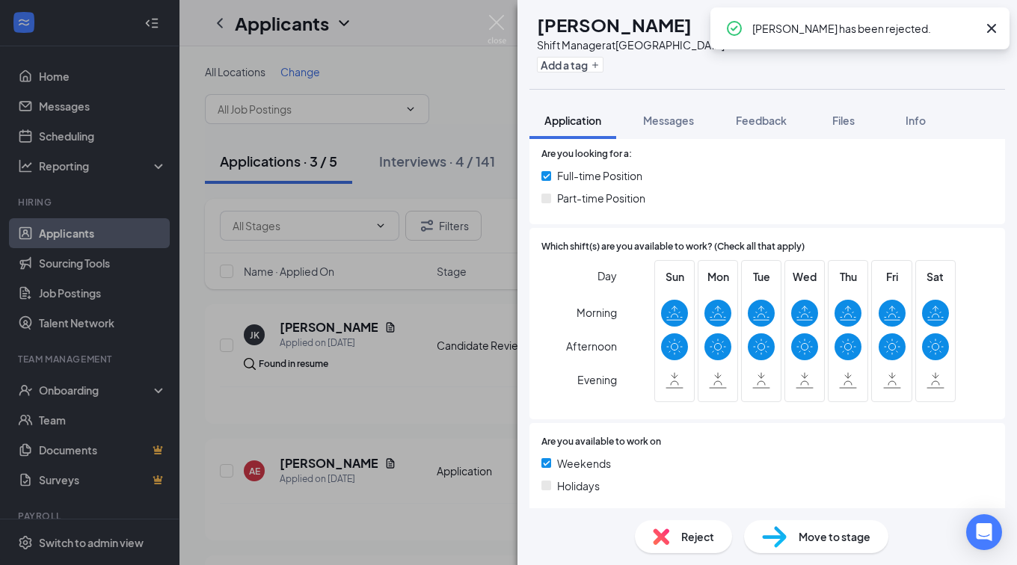
scroll to position [224, 0]
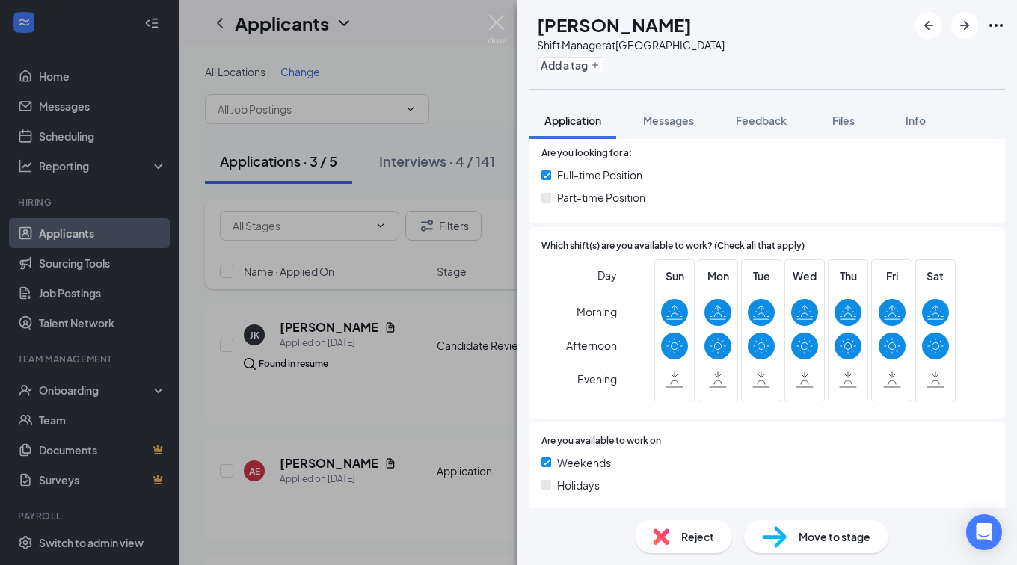
click at [679, 543] on div "Reject" at bounding box center [683, 536] width 97 height 33
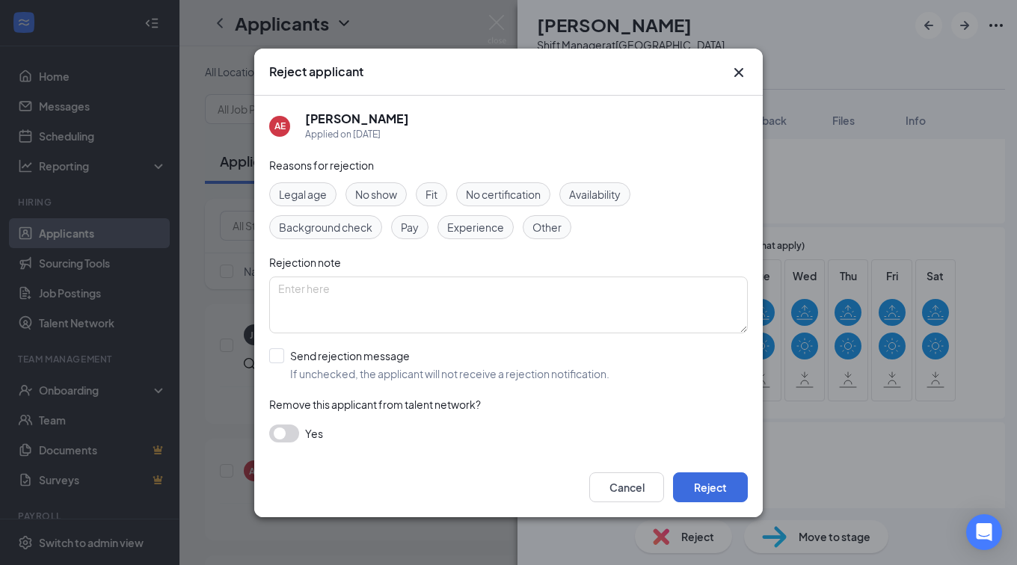
click at [610, 191] on span "Availability" at bounding box center [595, 194] width 52 height 16
click at [743, 487] on button "Reject" at bounding box center [710, 487] width 75 height 30
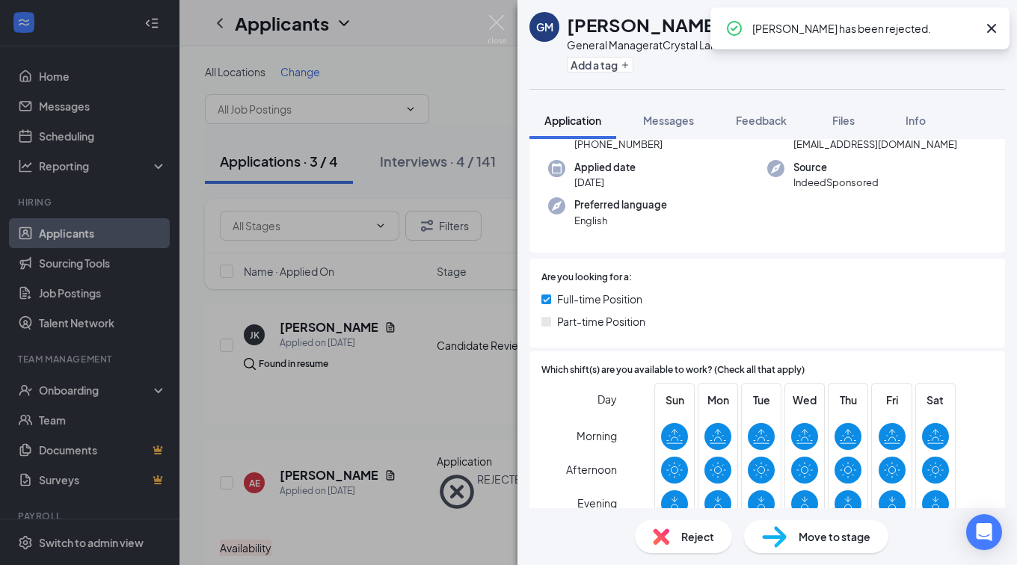
scroll to position [299, 0]
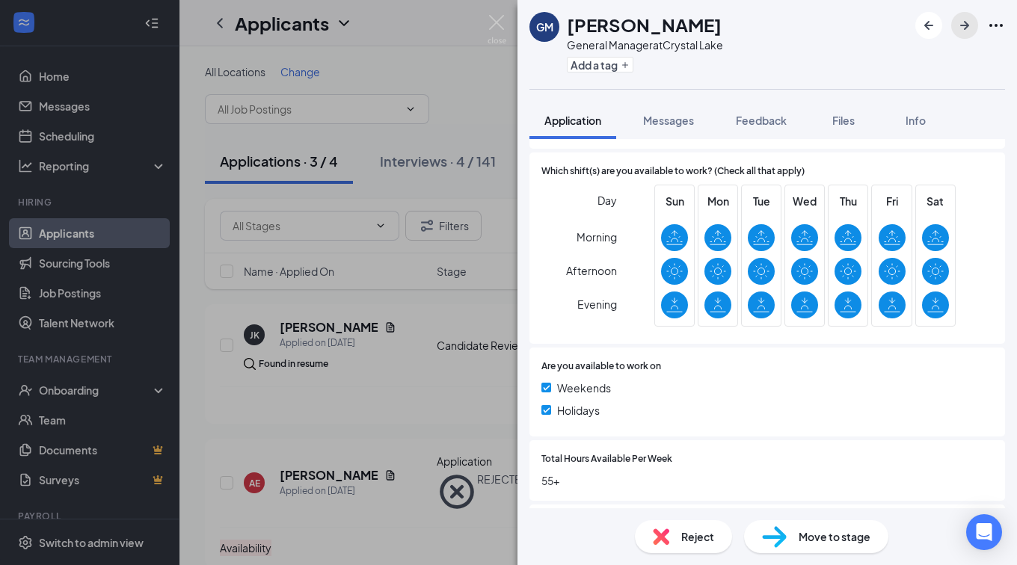
click at [968, 26] on icon "ArrowRight" at bounding box center [964, 25] width 9 height 9
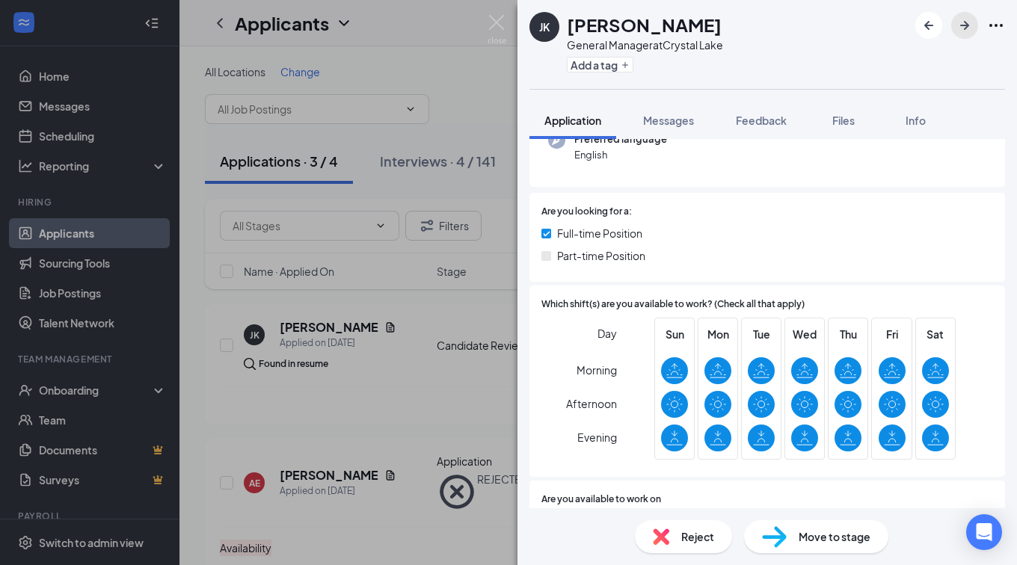
scroll to position [299, 0]
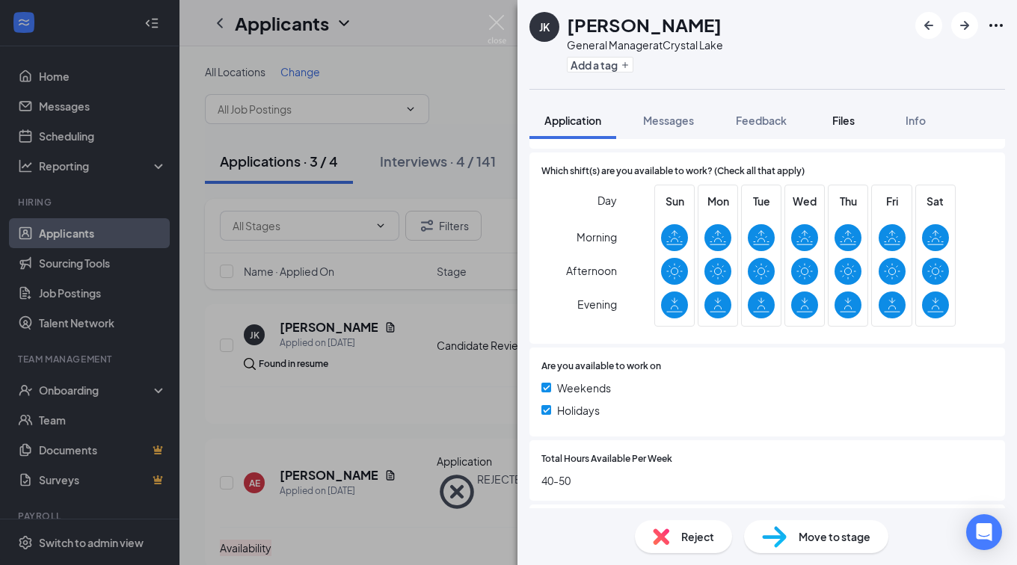
click at [854, 130] on button "Files" at bounding box center [843, 120] width 60 height 37
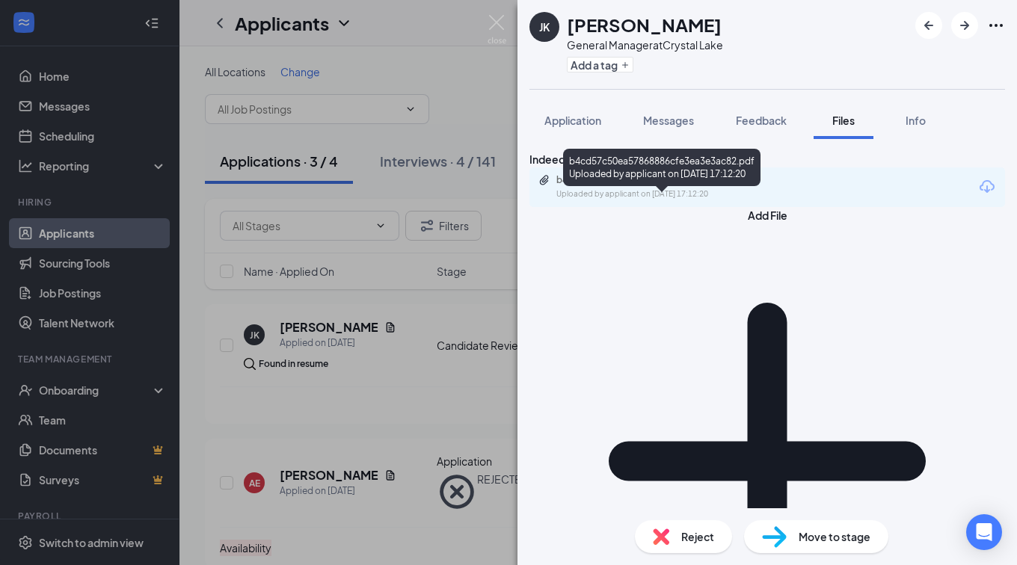
click at [756, 186] on div "b4cd57c50ea57868886cfe3ea3e3ac82.pdf" at bounding box center [660, 180] width 209 height 12
click at [650, 186] on div "b4cd57c50ea57868886cfe3ea3e3ac82.pdf" at bounding box center [660, 180] width 209 height 12
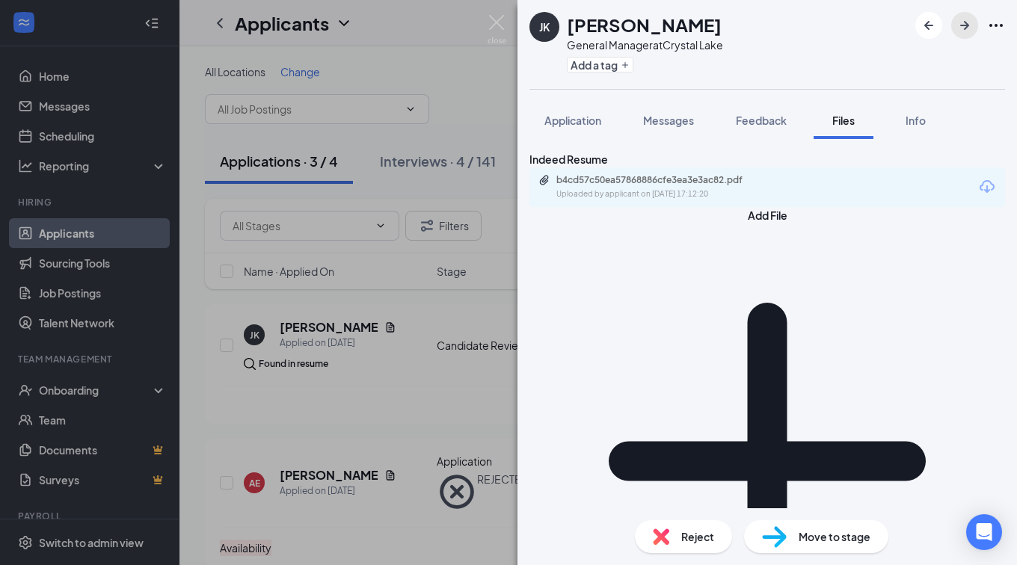
click at [958, 20] on icon "ArrowRight" at bounding box center [964, 25] width 18 height 18
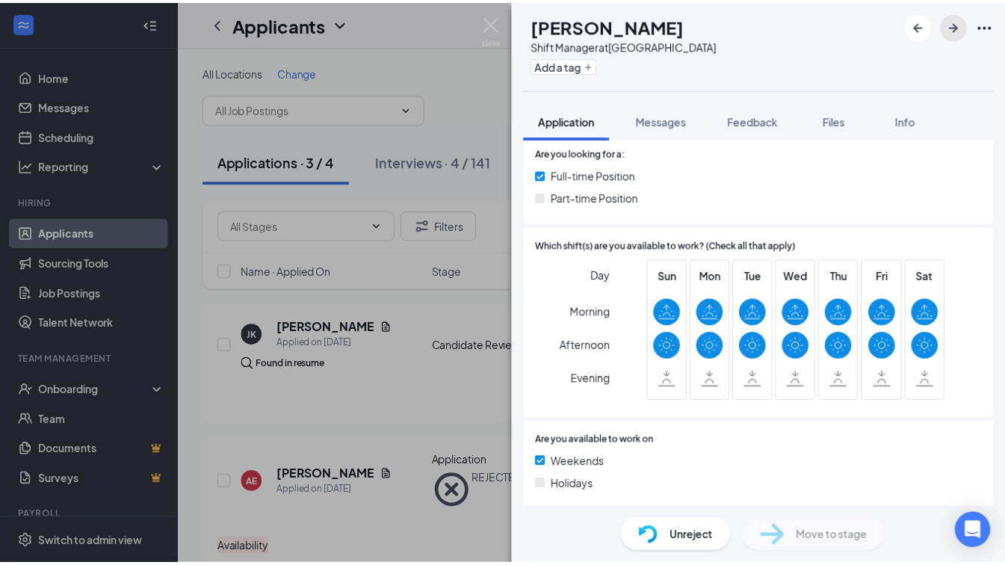
scroll to position [150, 0]
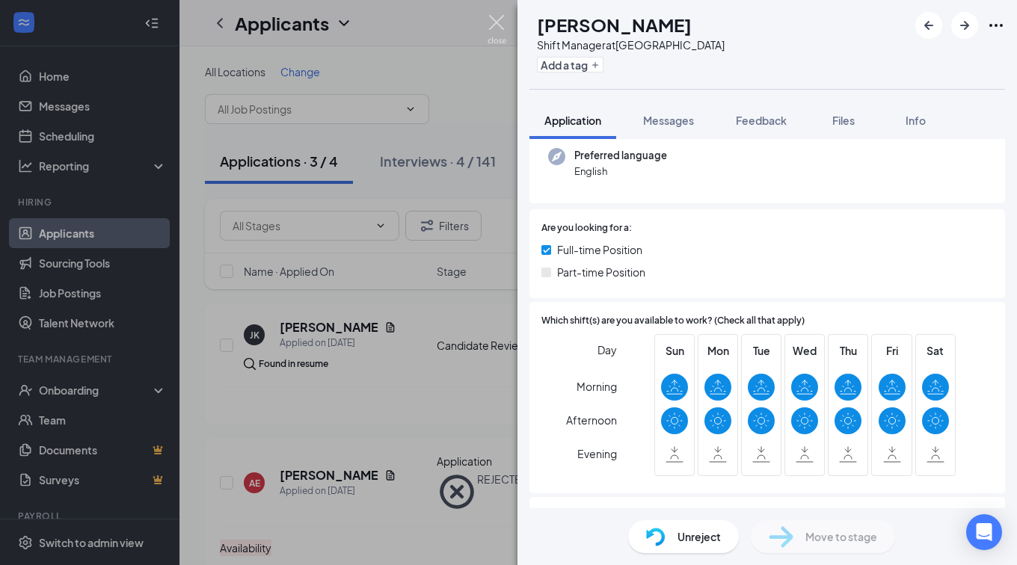
click at [498, 19] on img at bounding box center [496, 29] width 19 height 29
